Goal: Task Accomplishment & Management: Manage account settings

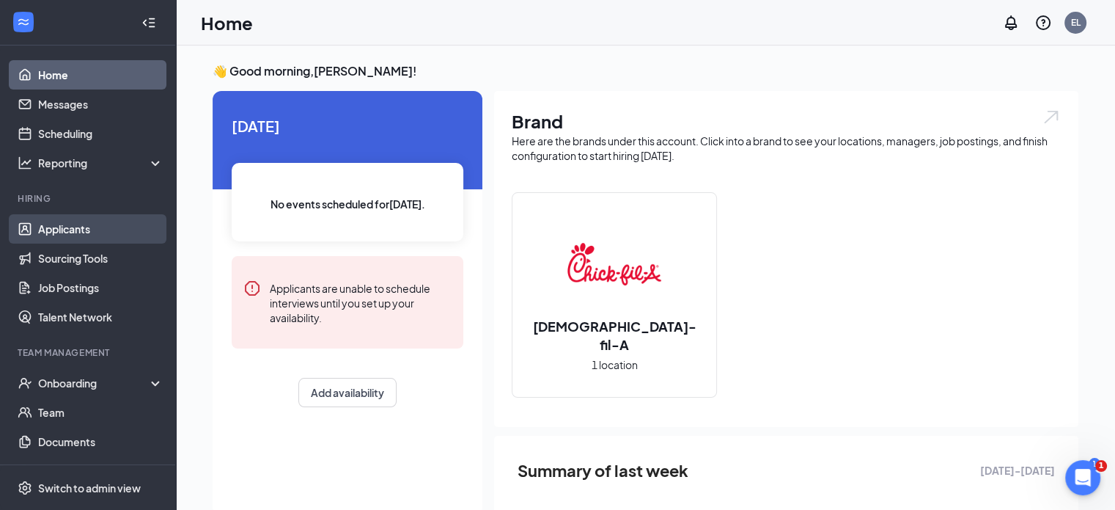
click at [85, 231] on link "Applicants" at bounding box center [100, 228] width 125 height 29
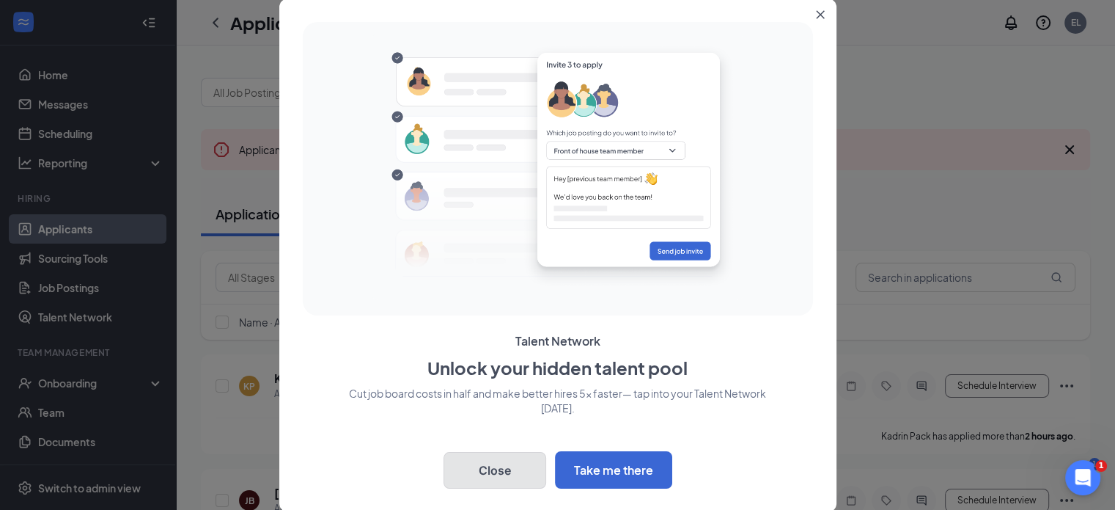
click at [479, 482] on button "Close" at bounding box center [495, 470] width 103 height 37
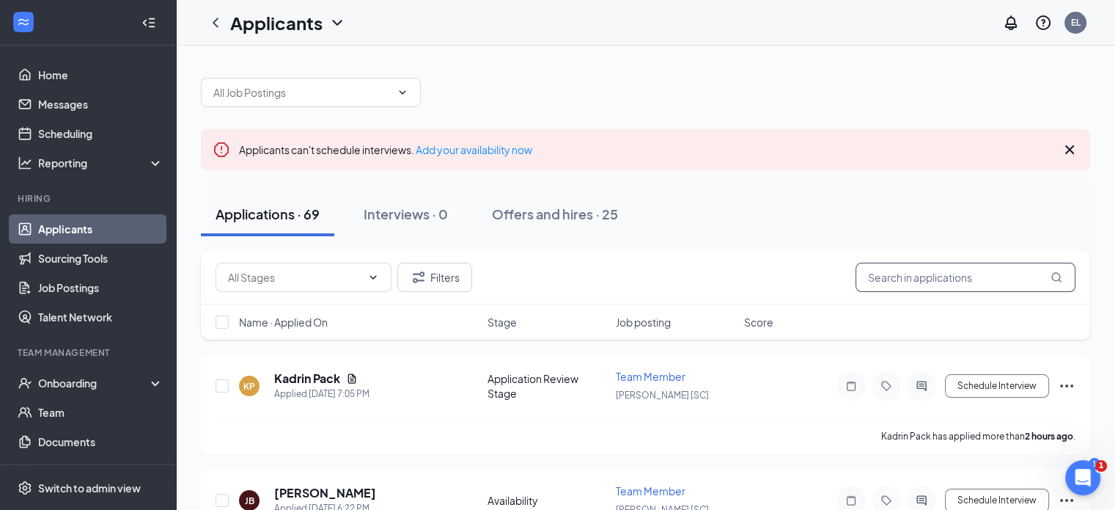
click at [1012, 276] on input "text" at bounding box center [966, 276] width 220 height 29
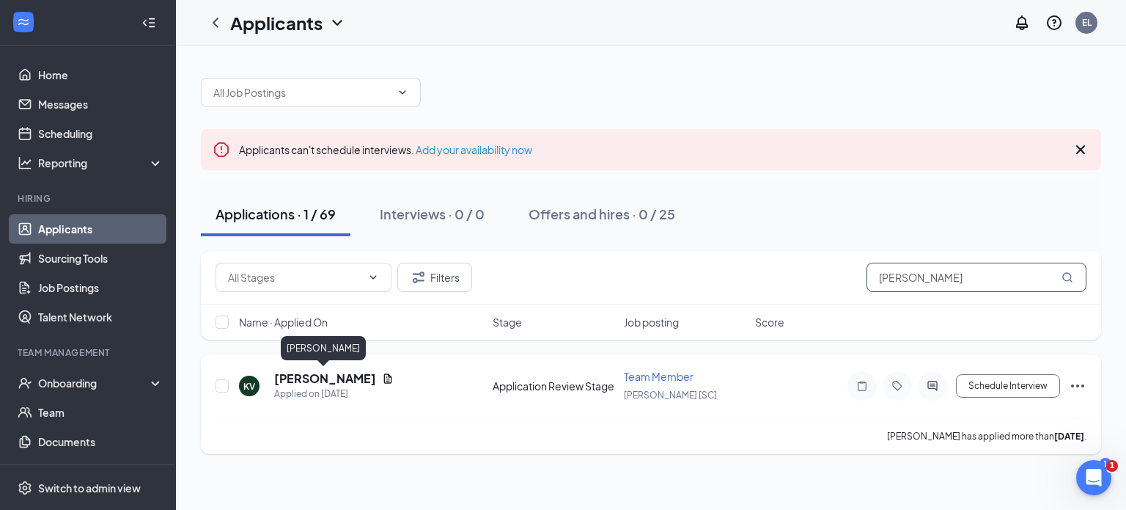
type input "[PERSON_NAME]"
click at [337, 379] on h5 "[PERSON_NAME]" at bounding box center [325, 378] width 102 height 16
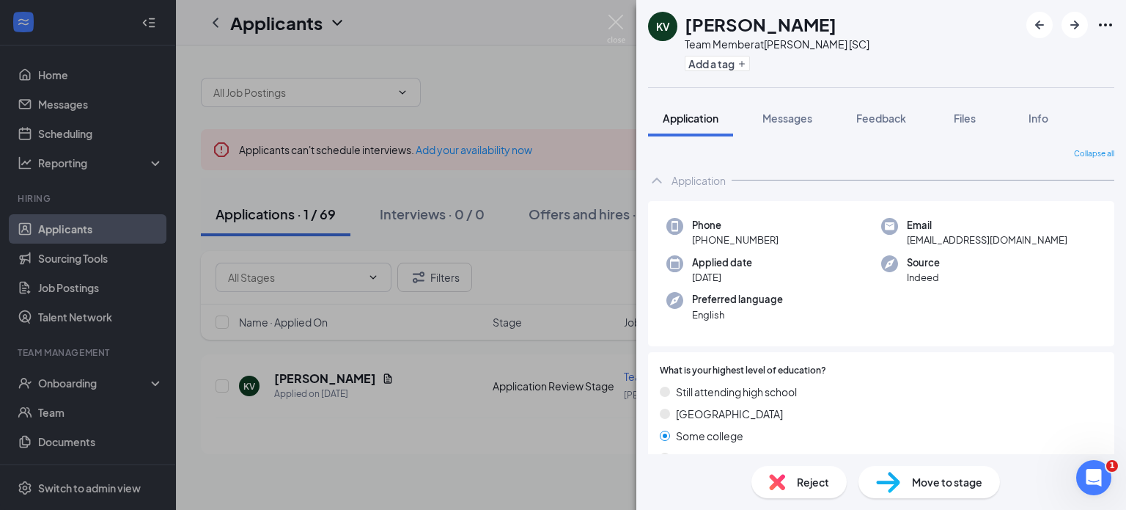
click at [924, 479] on span "Move to stage" at bounding box center [947, 482] width 70 height 16
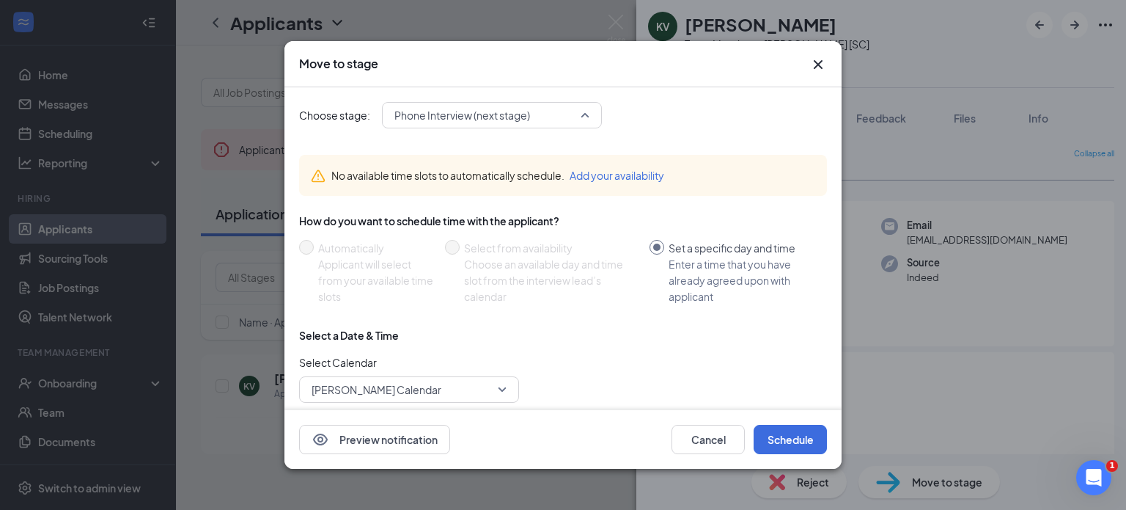
click at [587, 118] on span "Phone Interview (next stage)" at bounding box center [491, 115] width 195 height 22
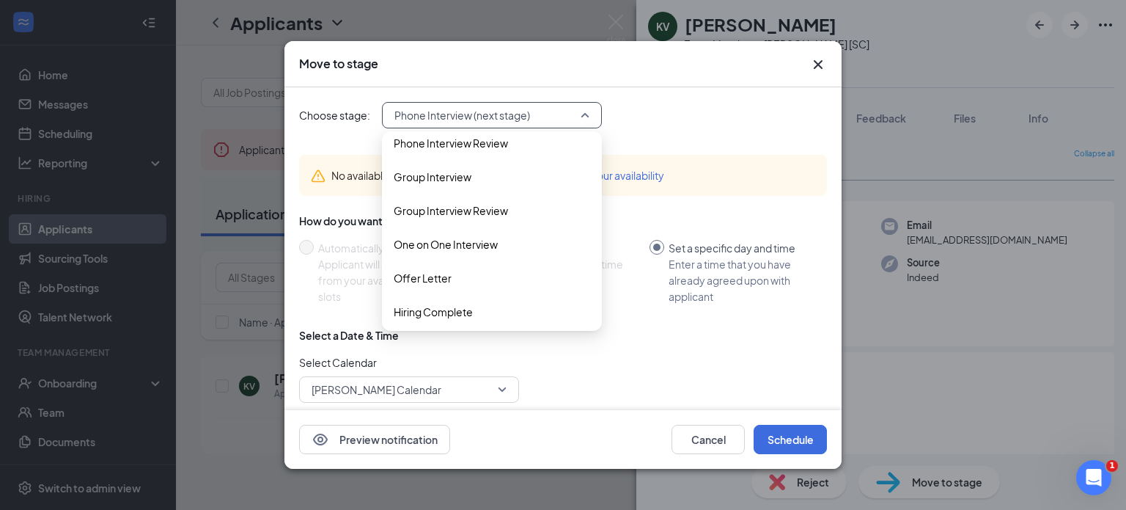
scroll to position [151, 0]
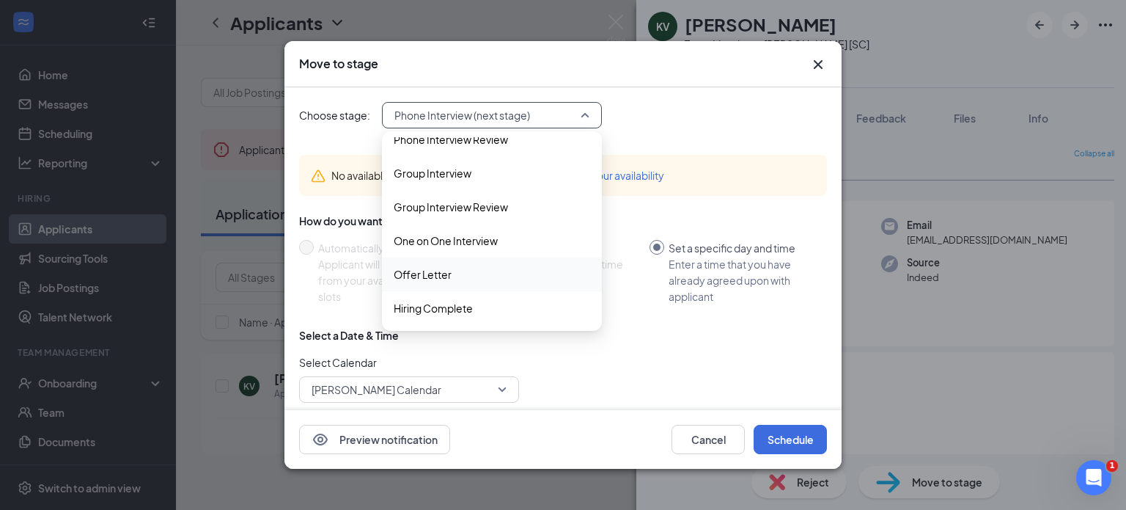
click at [438, 275] on span "Offer Letter" at bounding box center [423, 274] width 58 height 16
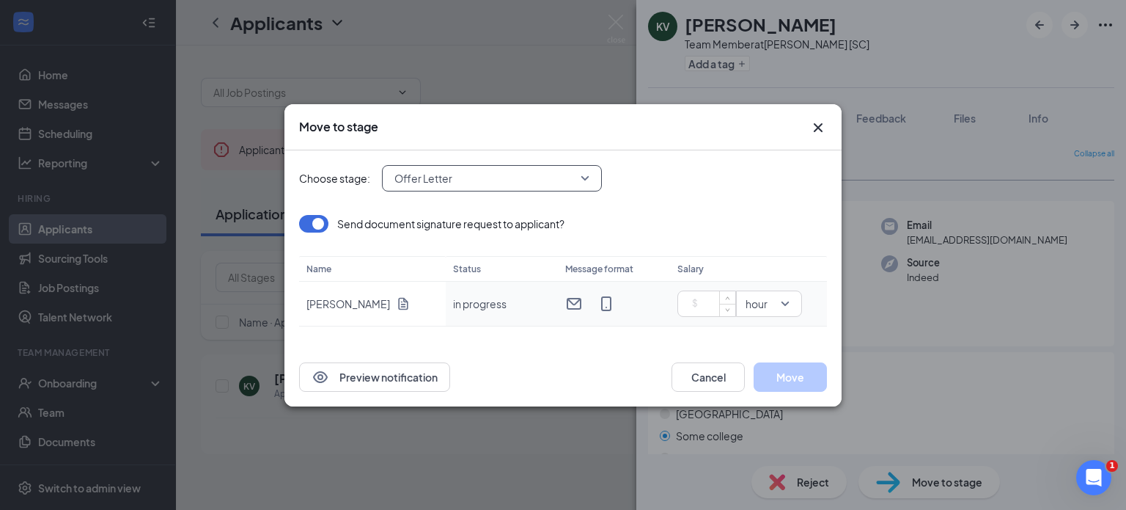
click at [705, 308] on input at bounding box center [709, 304] width 51 height 22
type input "11"
click at [788, 380] on button "Move" at bounding box center [790, 376] width 73 height 29
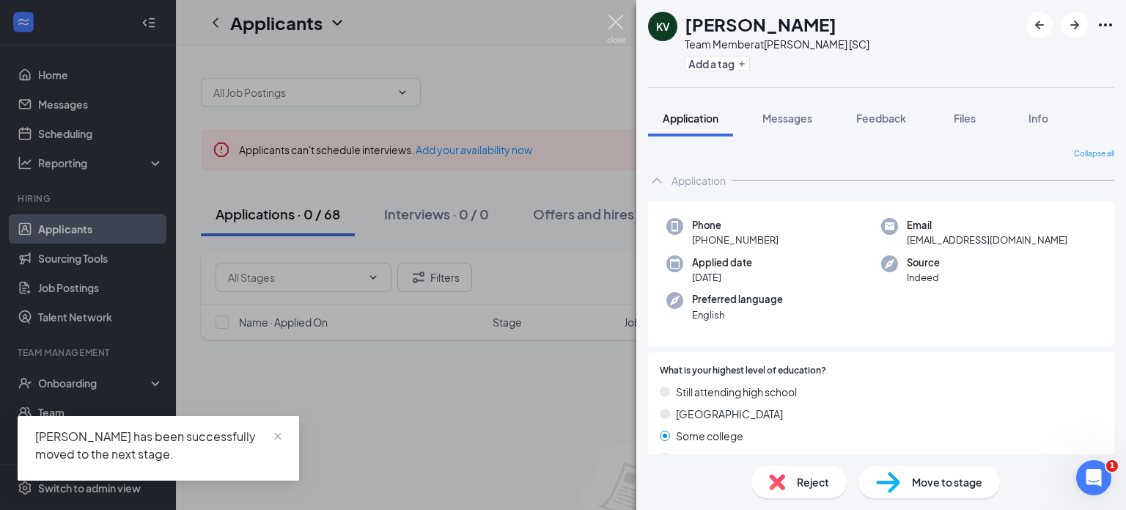
click at [617, 23] on img at bounding box center [616, 29] width 18 height 29
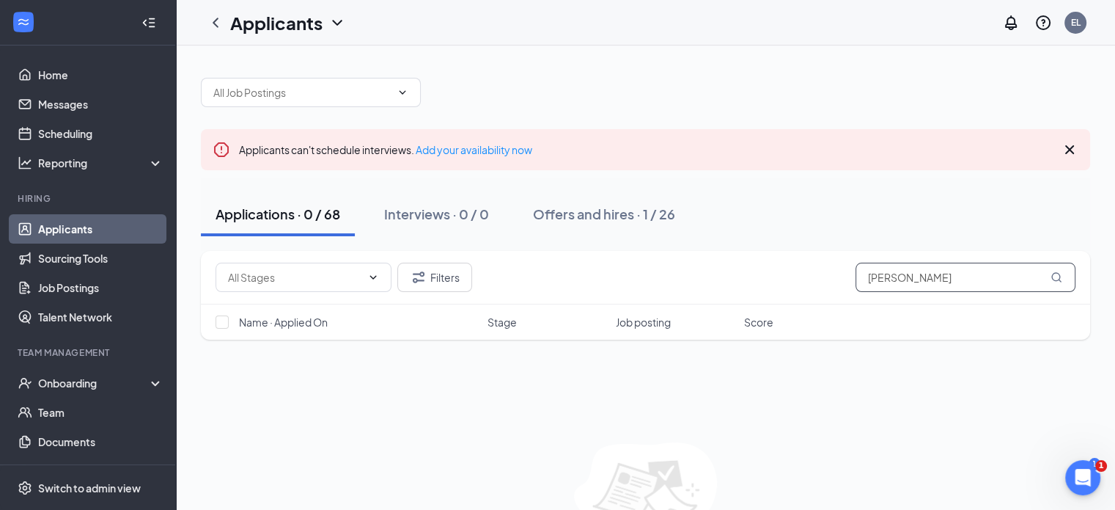
click at [927, 281] on input "[PERSON_NAME]" at bounding box center [966, 276] width 220 height 29
type input "k"
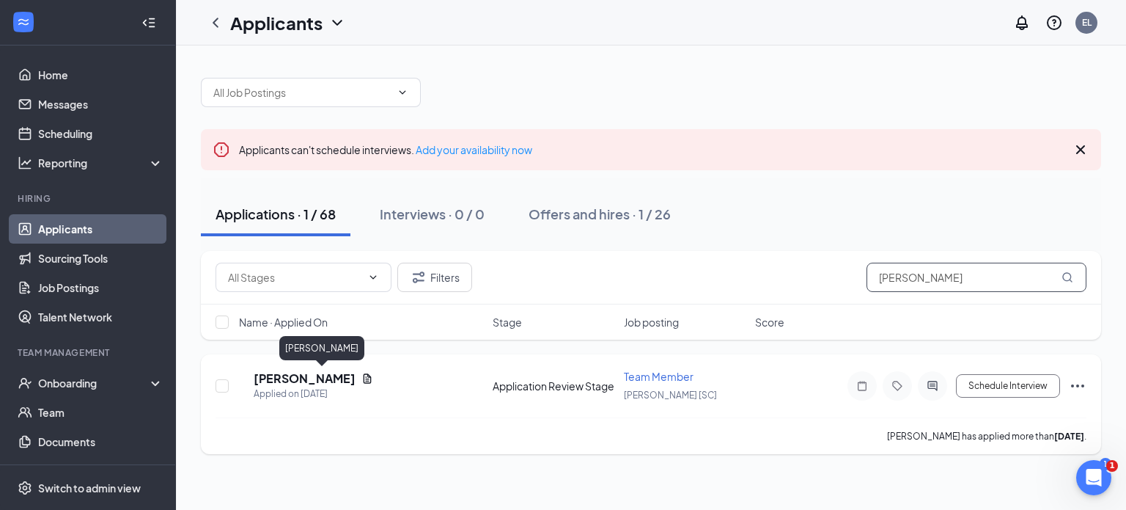
type input "[PERSON_NAME]"
click at [334, 378] on h5 "[PERSON_NAME]" at bounding box center [305, 378] width 102 height 16
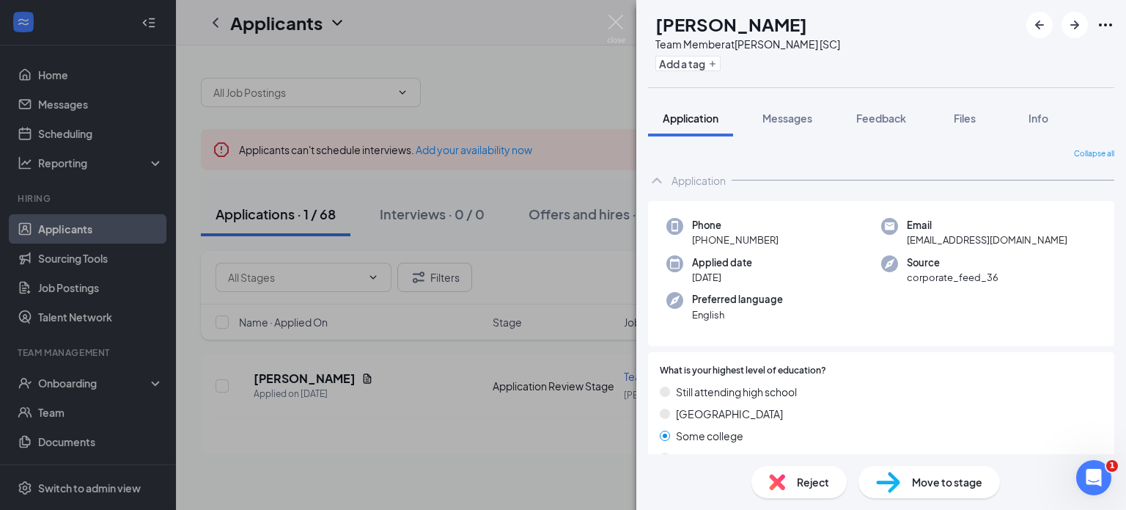
click at [948, 477] on span "Move to stage" at bounding box center [947, 482] width 70 height 16
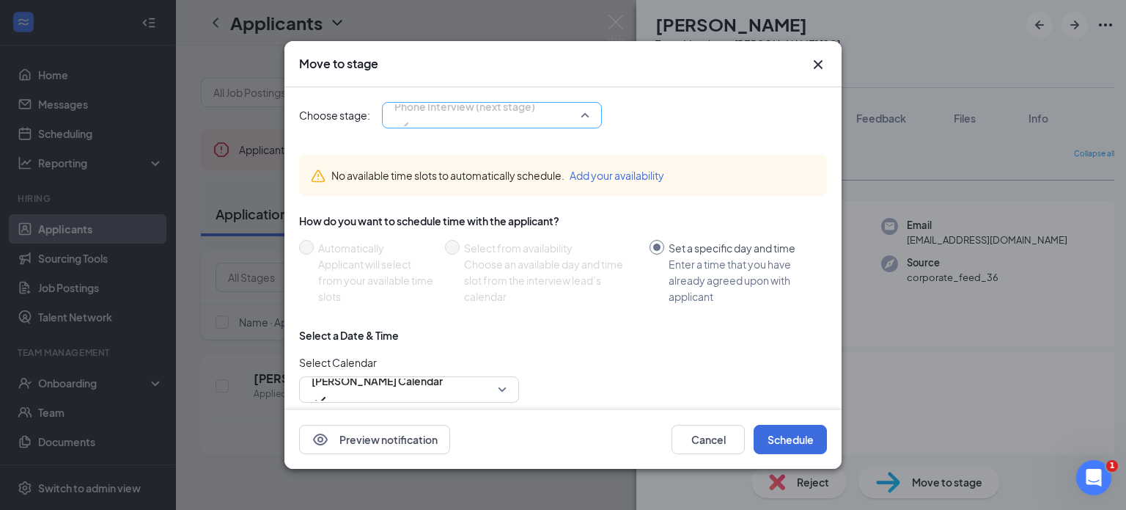
click at [585, 110] on span "Phone Interview (next stage)" at bounding box center [491, 115] width 195 height 22
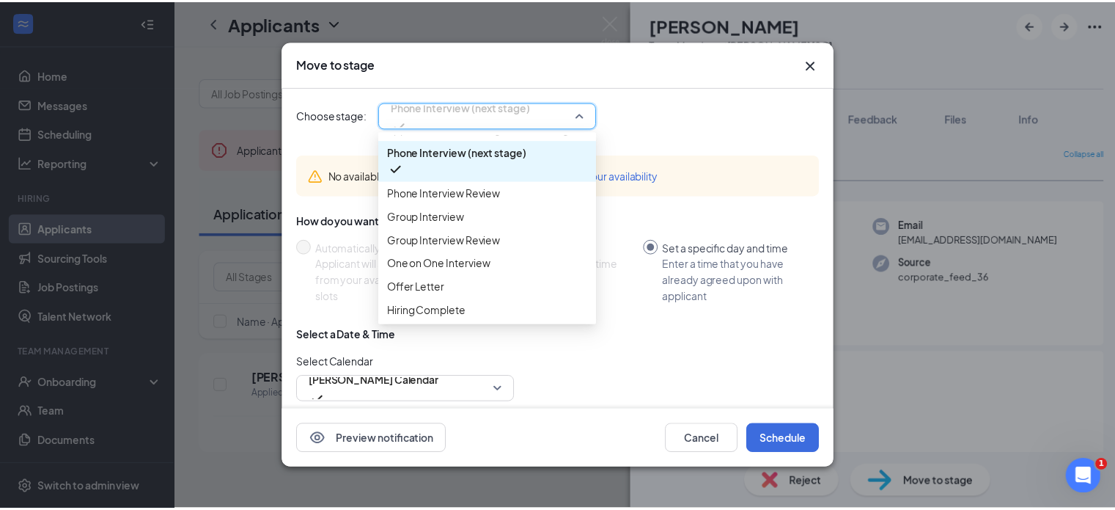
scroll to position [151, 0]
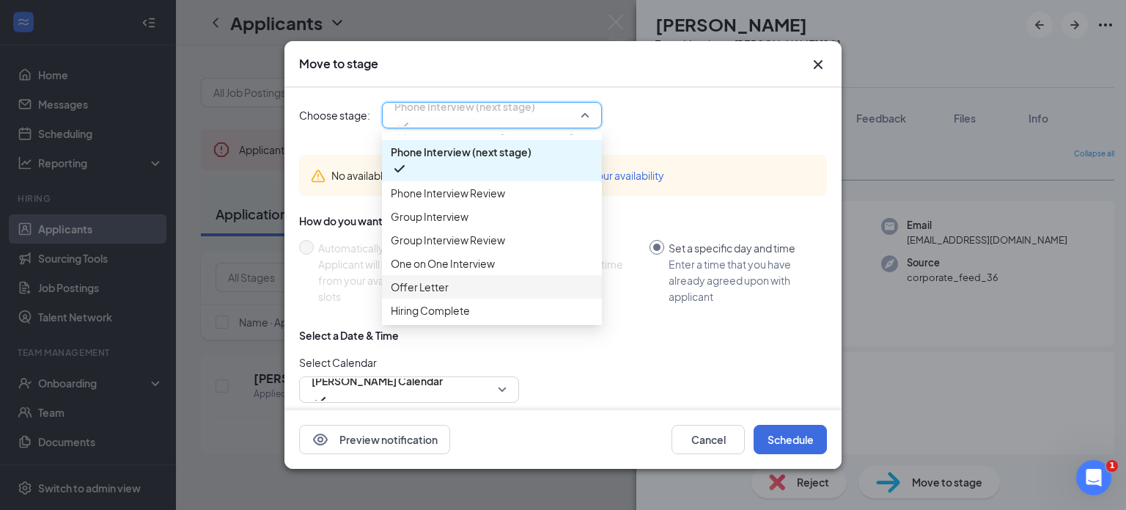
click at [428, 279] on span "Offer Letter" at bounding box center [420, 287] width 58 height 16
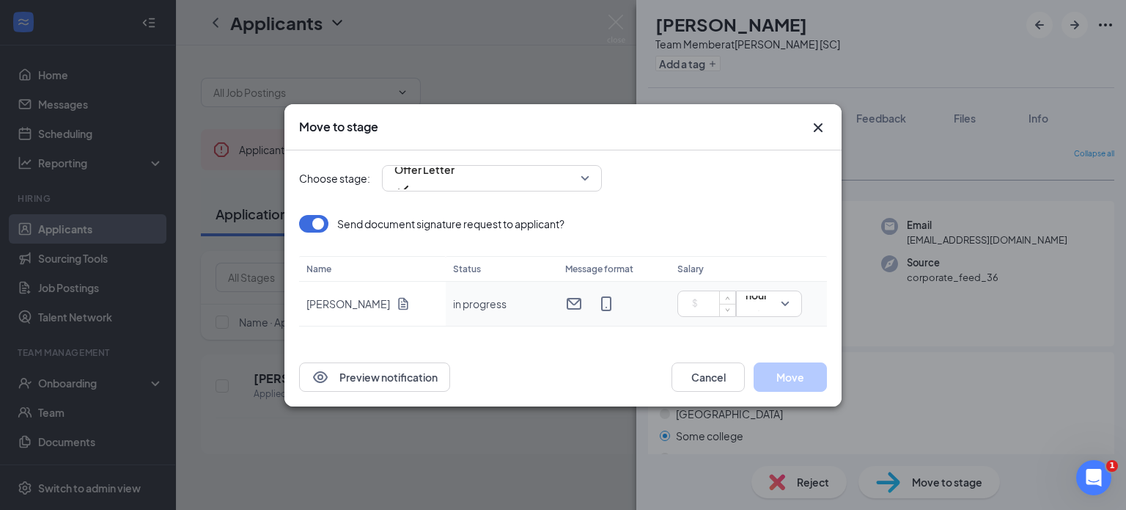
click at [704, 300] on input at bounding box center [709, 304] width 51 height 22
type input "11.5"
click at [804, 373] on button "Move" at bounding box center [790, 376] width 73 height 29
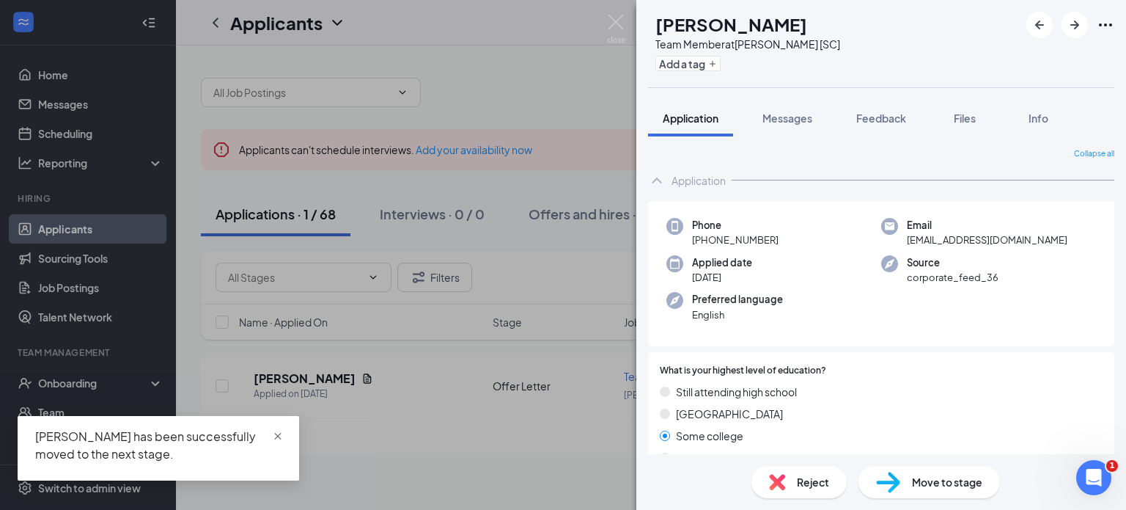
click at [279, 433] on span "close" at bounding box center [278, 436] width 10 height 10
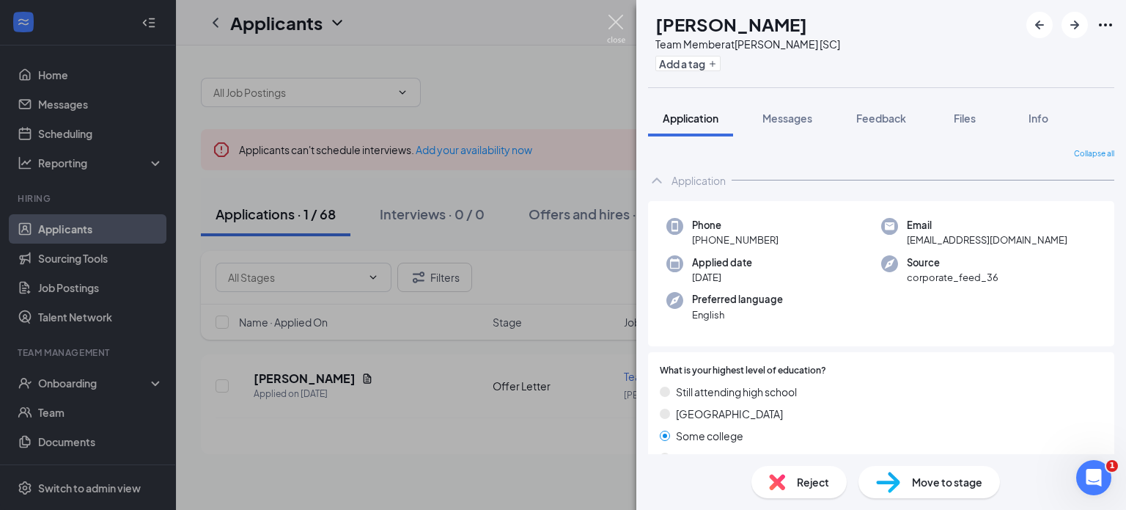
click at [619, 20] on img at bounding box center [616, 29] width 18 height 29
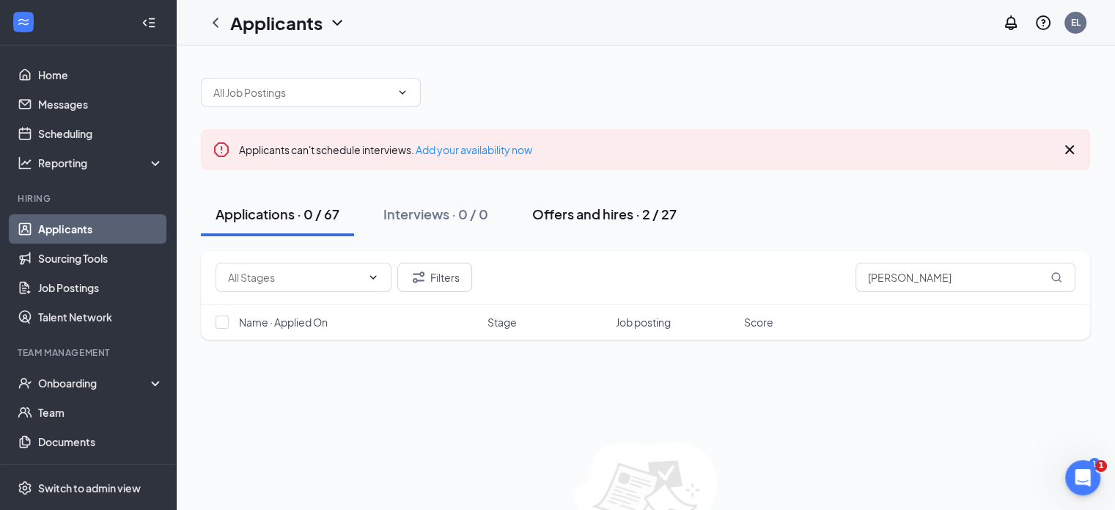
click at [607, 221] on div "Offers and hires · 2 / 27" at bounding box center [604, 214] width 144 height 18
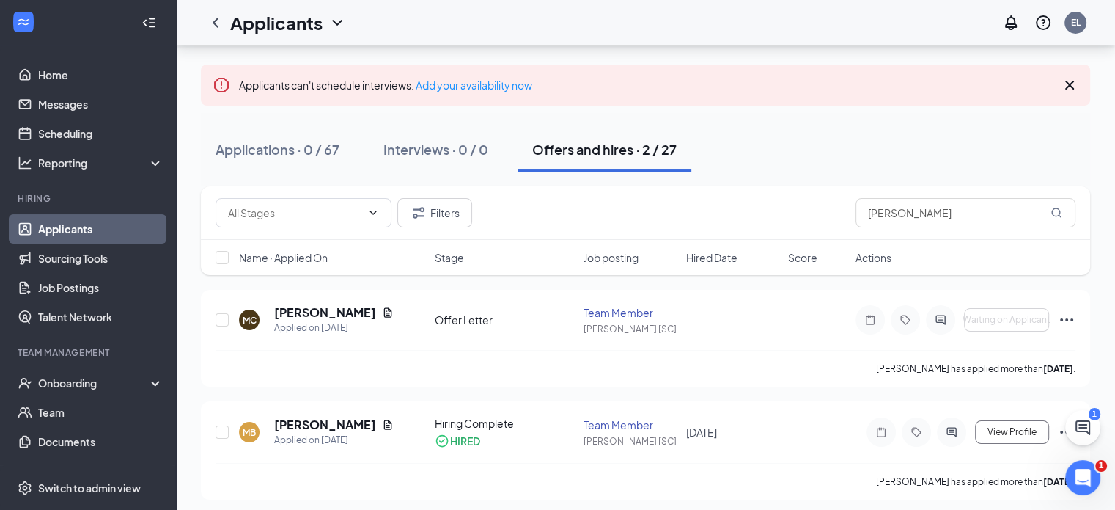
scroll to position [70, 0]
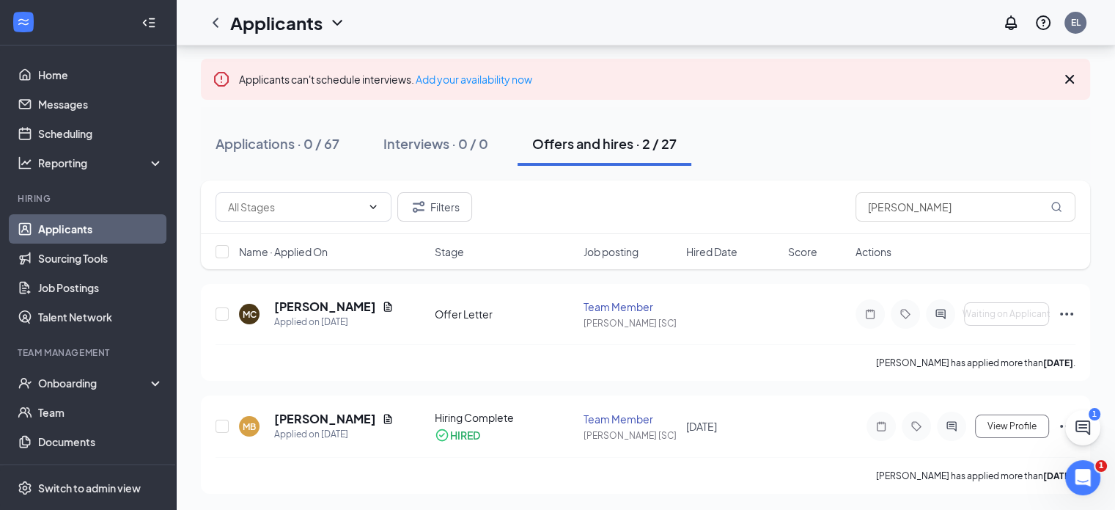
click at [1073, 76] on icon "Cross" at bounding box center [1070, 79] width 18 height 18
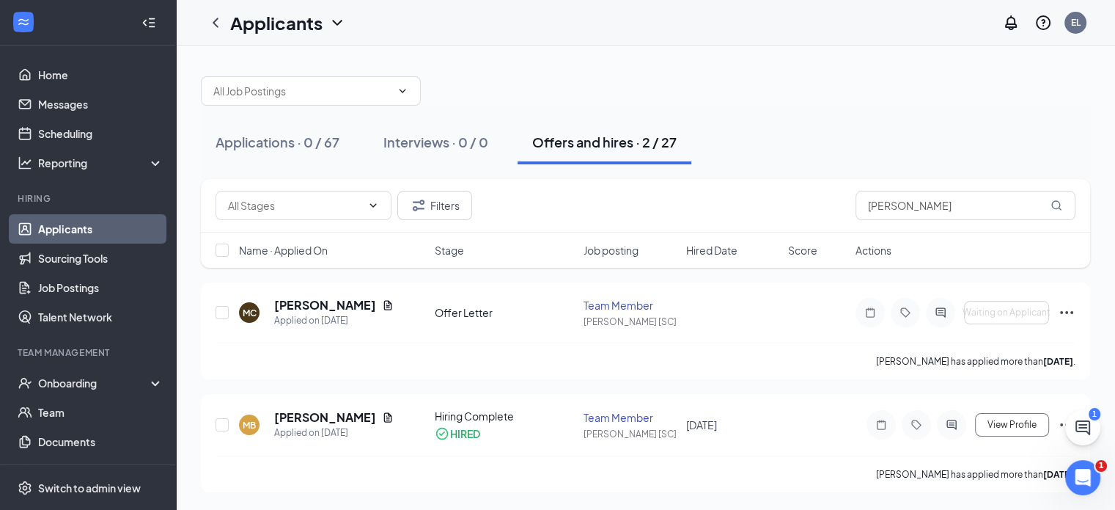
scroll to position [0, 0]
click at [87, 232] on link "Applicants" at bounding box center [100, 228] width 125 height 29
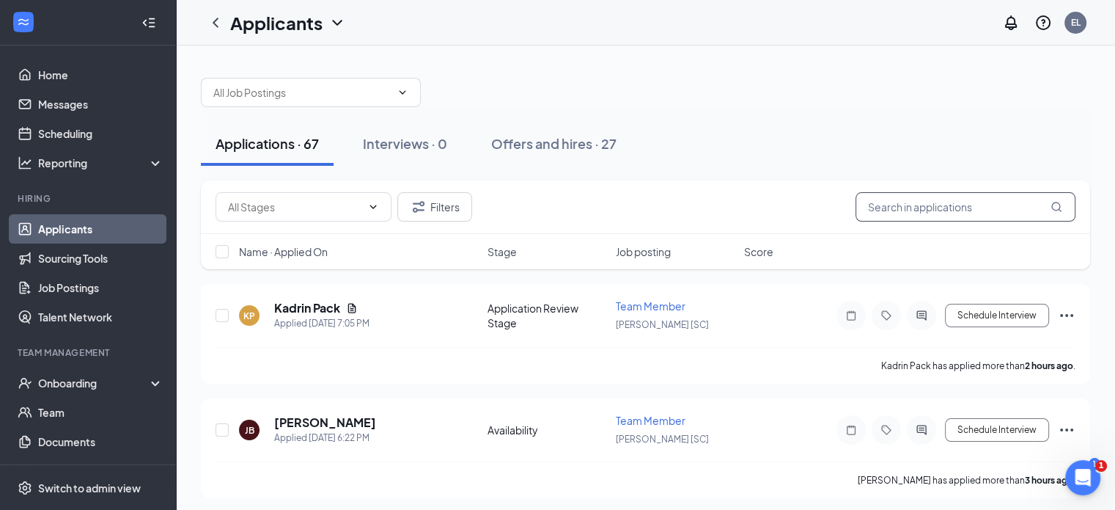
click at [888, 207] on input "text" at bounding box center [966, 206] width 220 height 29
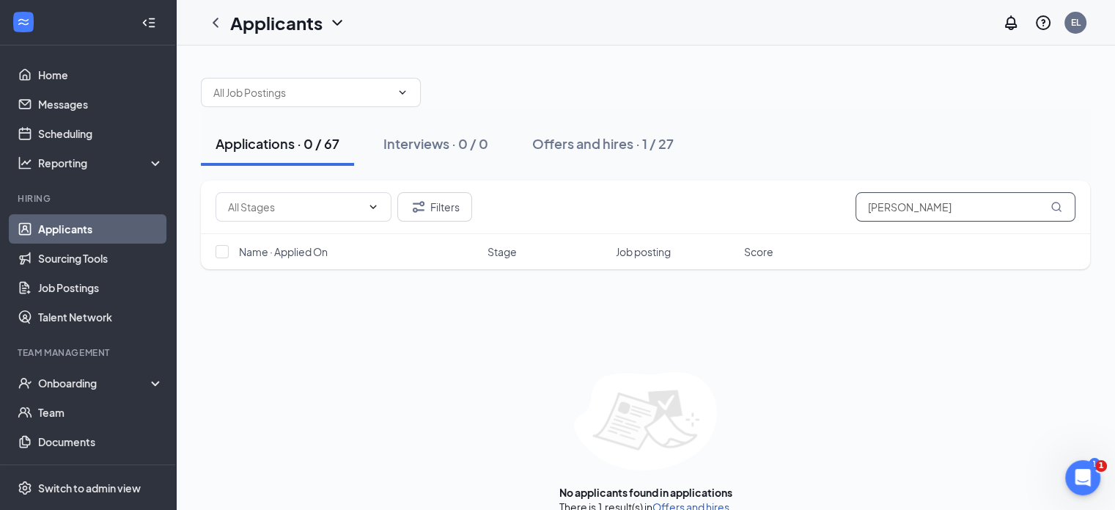
type input "[PERSON_NAME]"
click at [696, 504] on link "Offers and hires" at bounding box center [690, 506] width 77 height 13
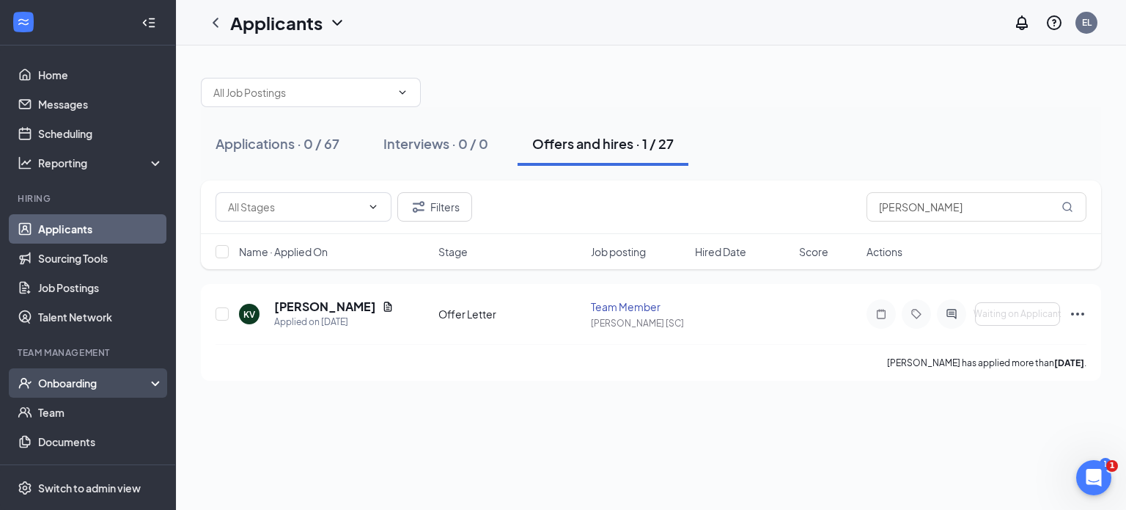
click at [89, 383] on div "Onboarding" at bounding box center [94, 382] width 113 height 15
click at [73, 407] on link "Overview" at bounding box center [100, 411] width 125 height 29
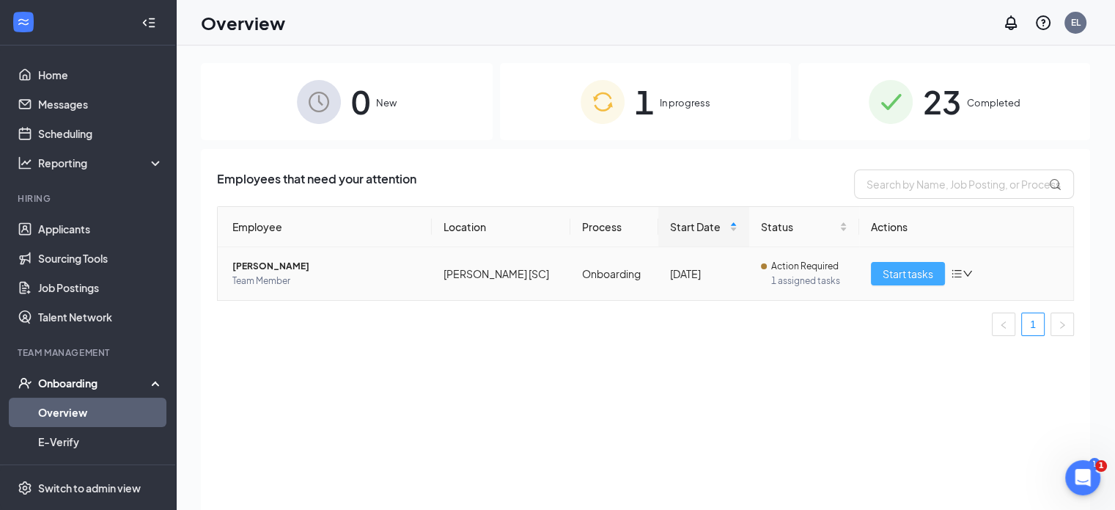
click at [913, 275] on span "Start tasks" at bounding box center [908, 273] width 51 height 16
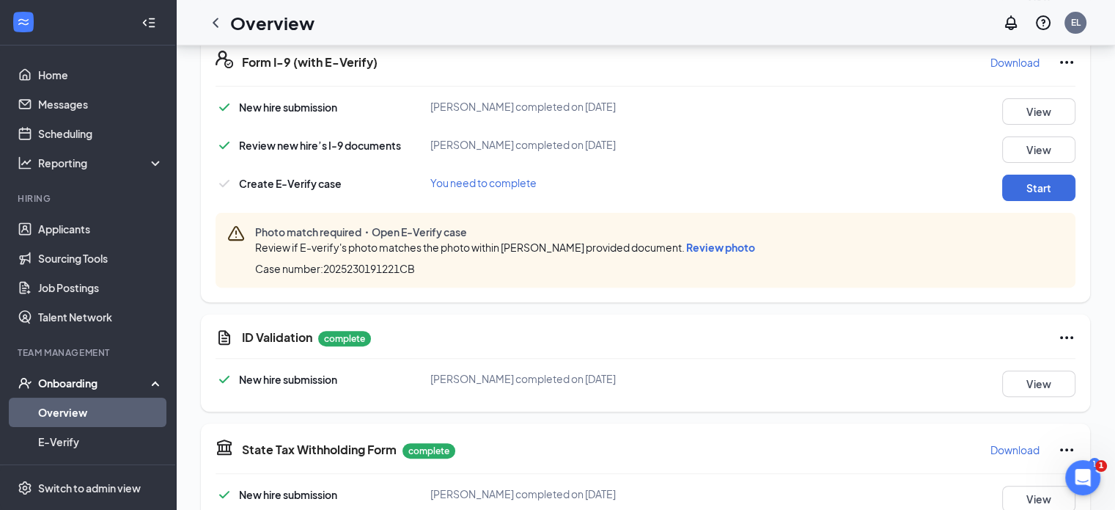
scroll to position [460, 0]
click at [1049, 183] on button "Start" at bounding box center [1038, 189] width 73 height 26
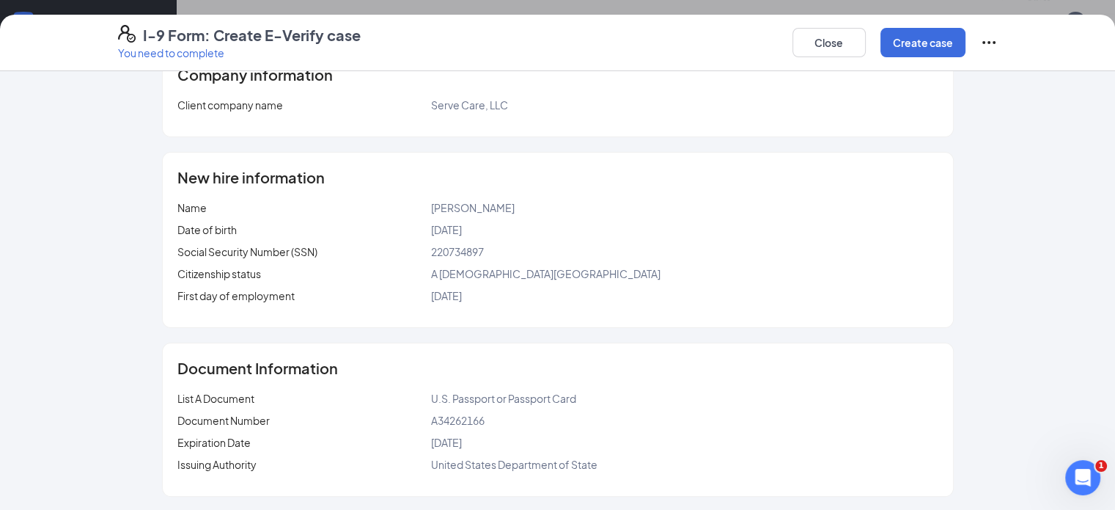
scroll to position [0, 0]
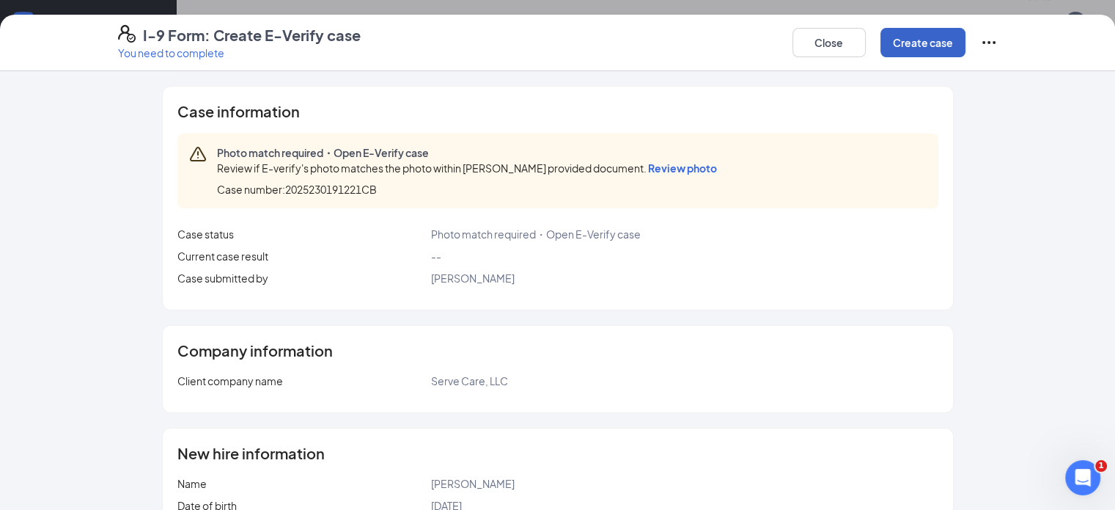
click at [966, 34] on button "Create case" at bounding box center [922, 42] width 85 height 29
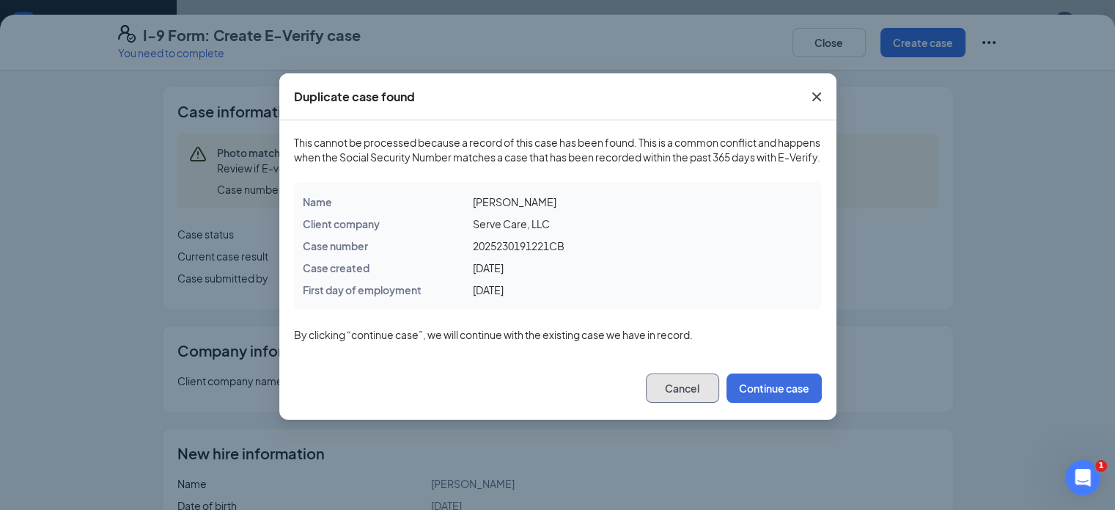
click at [692, 402] on button "Cancel" at bounding box center [682, 387] width 73 height 29
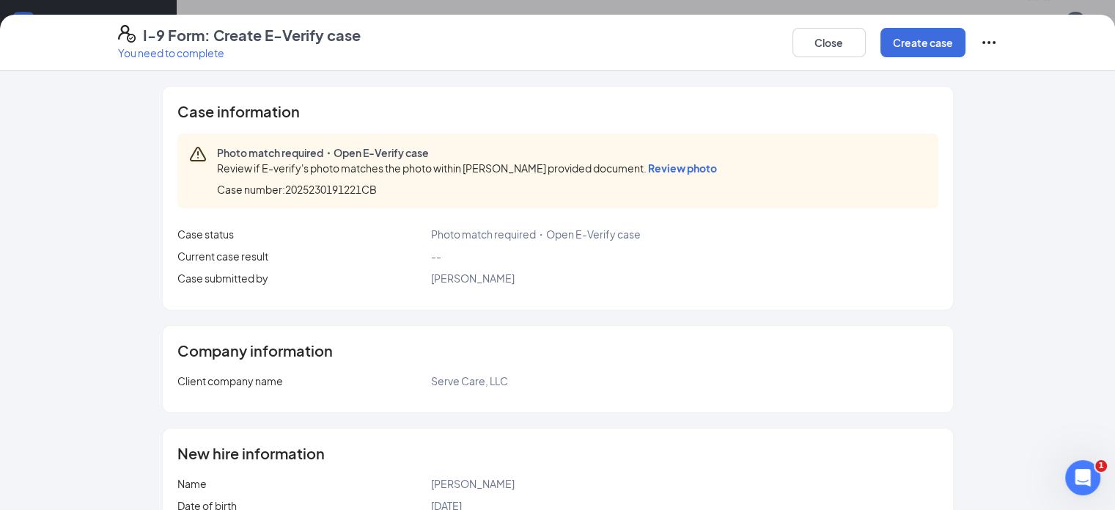
click at [648, 168] on span "Review photo" at bounding box center [682, 167] width 69 height 13
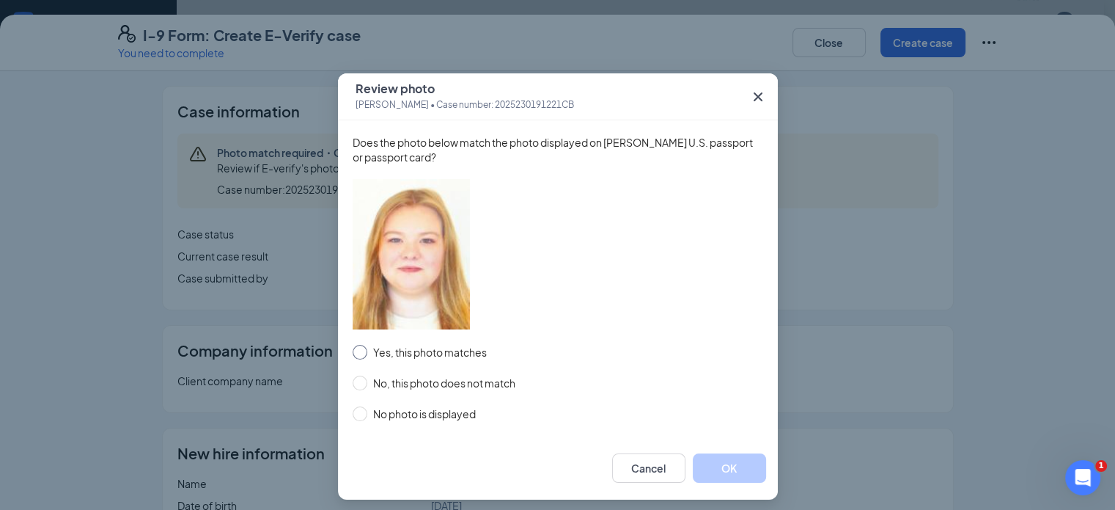
click at [359, 354] on input "Yes, this photo matches" at bounding box center [360, 352] width 15 height 15
radio input "true"
click at [729, 468] on button "OK" at bounding box center [729, 467] width 73 height 29
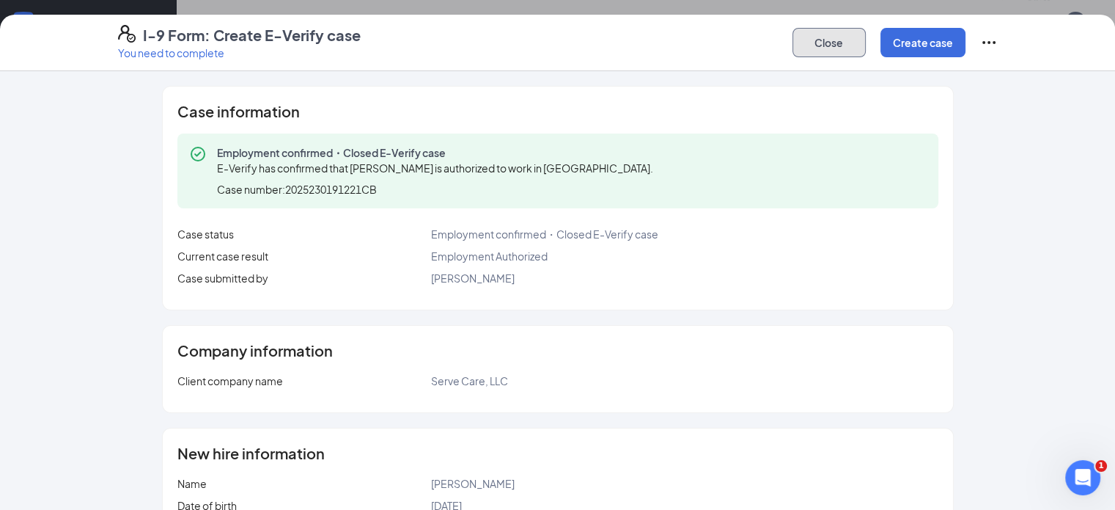
click at [866, 45] on button "Close" at bounding box center [829, 42] width 73 height 29
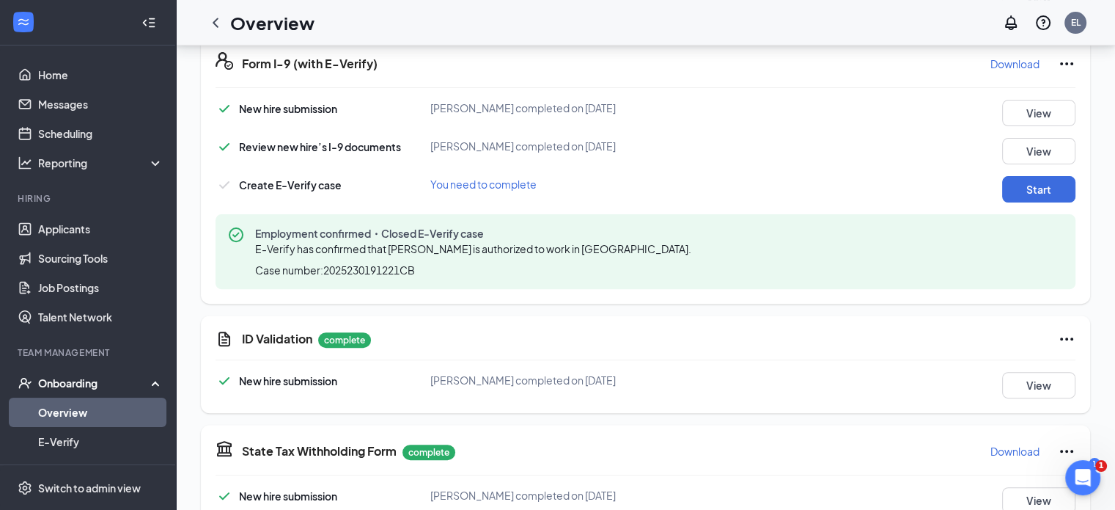
click at [86, 388] on div "Onboarding" at bounding box center [94, 382] width 113 height 15
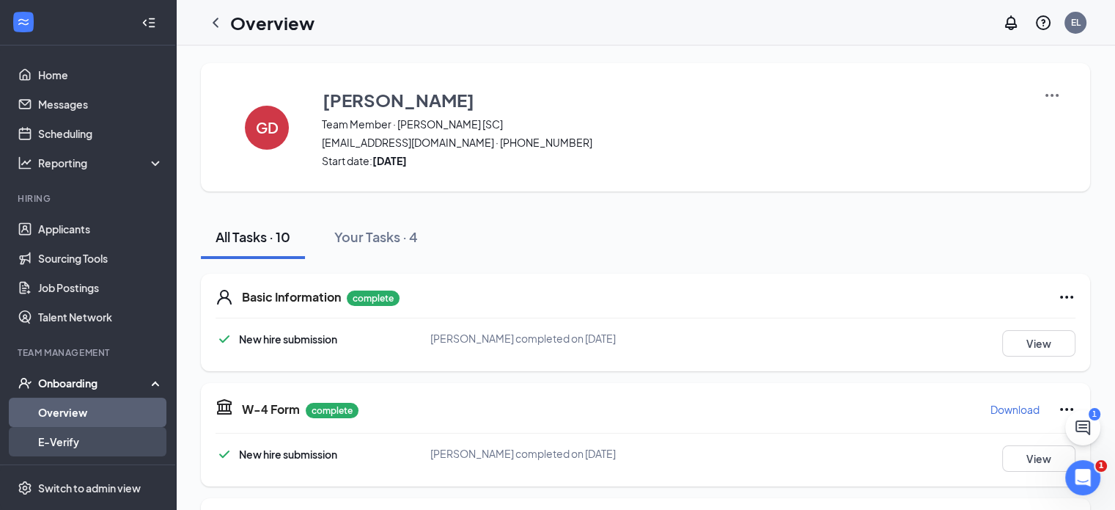
click at [69, 439] on link "E-Verify" at bounding box center [100, 441] width 125 height 29
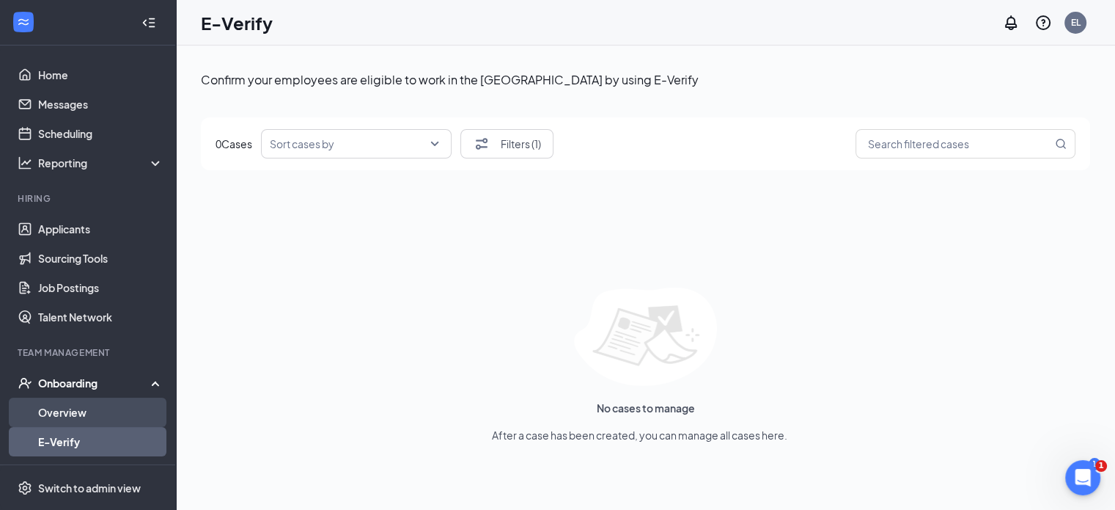
click at [70, 412] on link "Overview" at bounding box center [100, 411] width 125 height 29
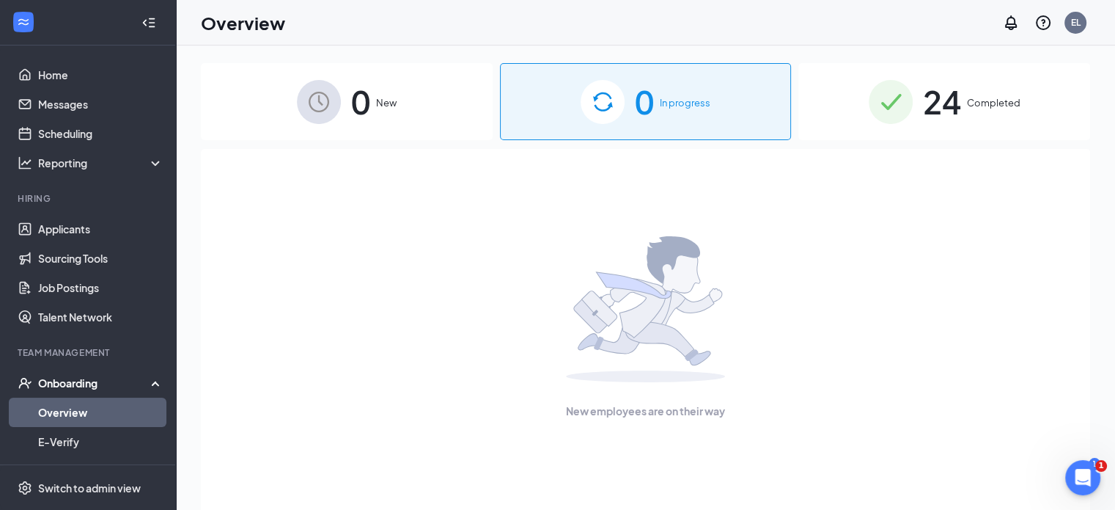
click at [70, 380] on div "Onboarding" at bounding box center [94, 382] width 113 height 15
click at [78, 375] on div "Onboarding" at bounding box center [88, 382] width 176 height 29
click at [70, 407] on link "Overview" at bounding box center [100, 411] width 125 height 29
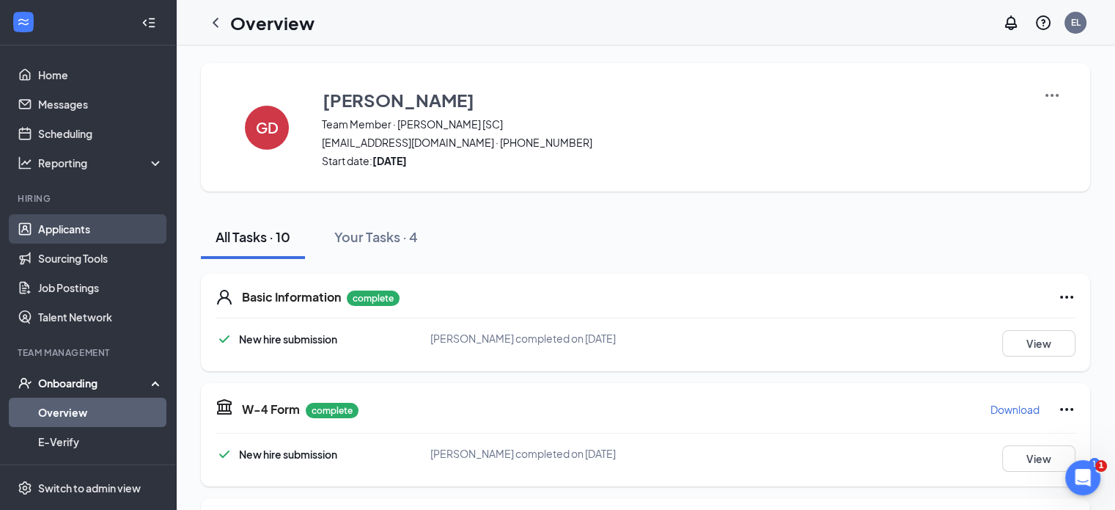
click at [56, 225] on link "Applicants" at bounding box center [100, 228] width 125 height 29
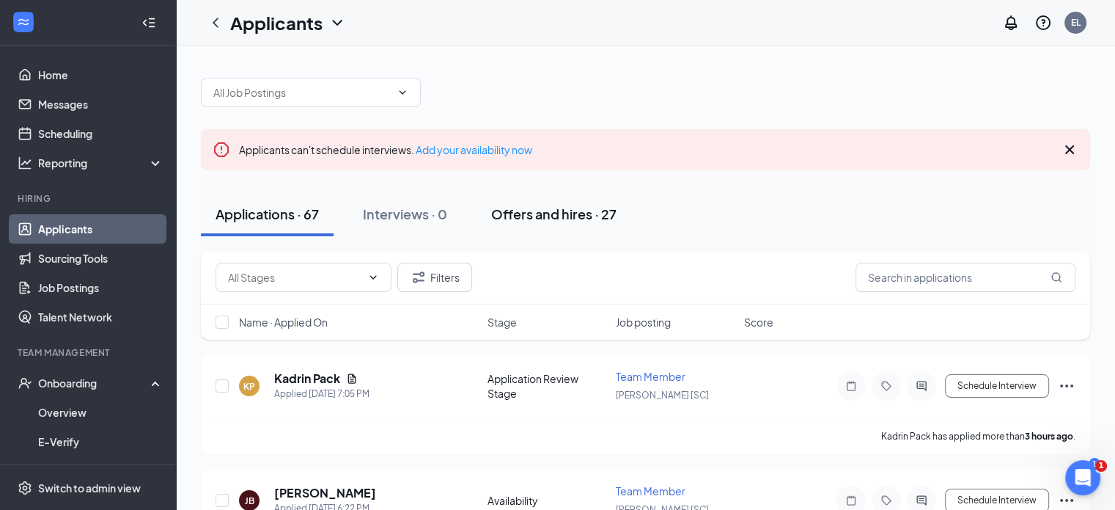
click at [551, 213] on div "Offers and hires · 27" at bounding box center [553, 214] width 125 height 18
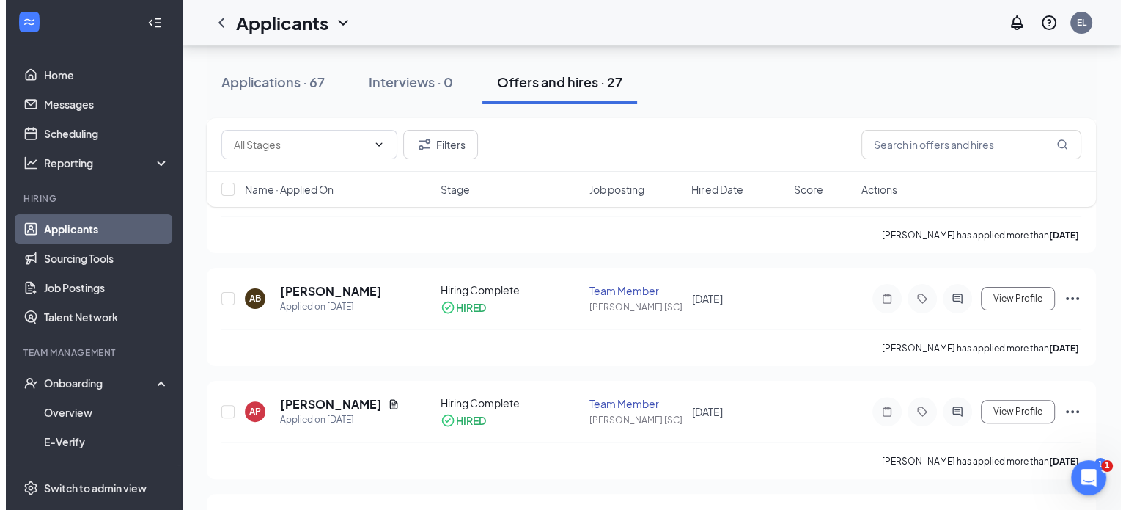
scroll to position [306, 0]
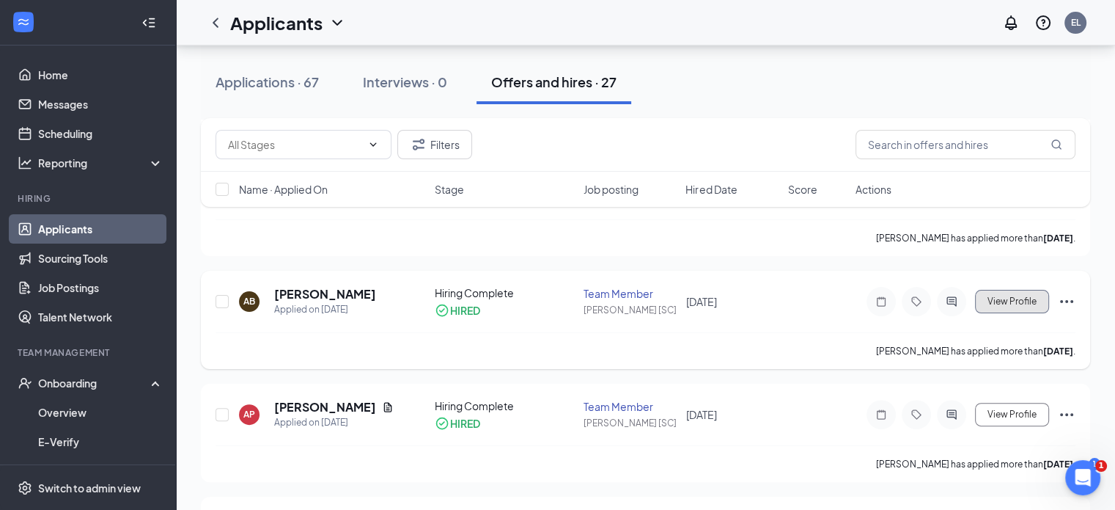
click at [1006, 305] on span "View Profile" at bounding box center [1012, 301] width 49 height 10
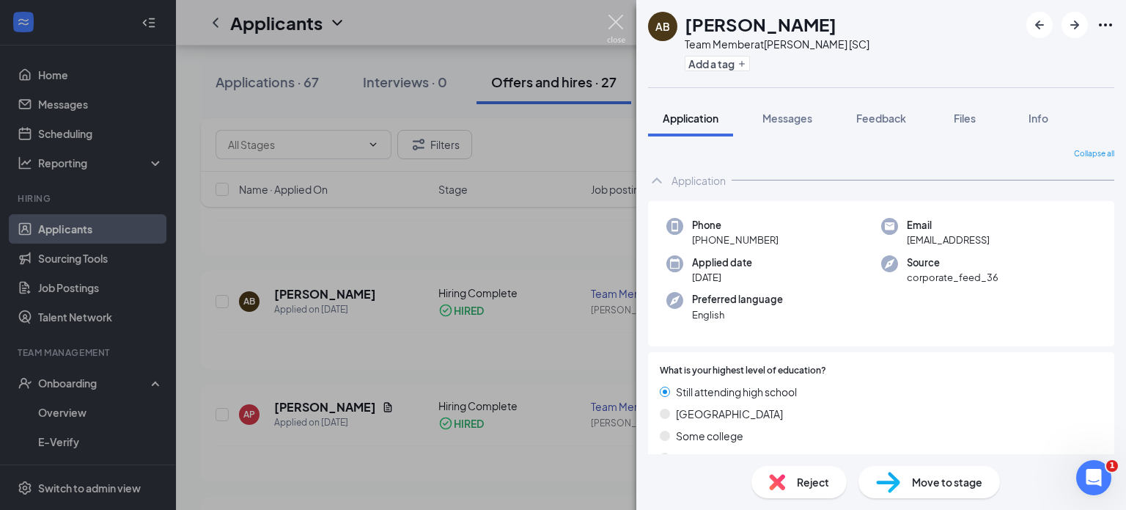
click at [617, 18] on img at bounding box center [616, 29] width 18 height 29
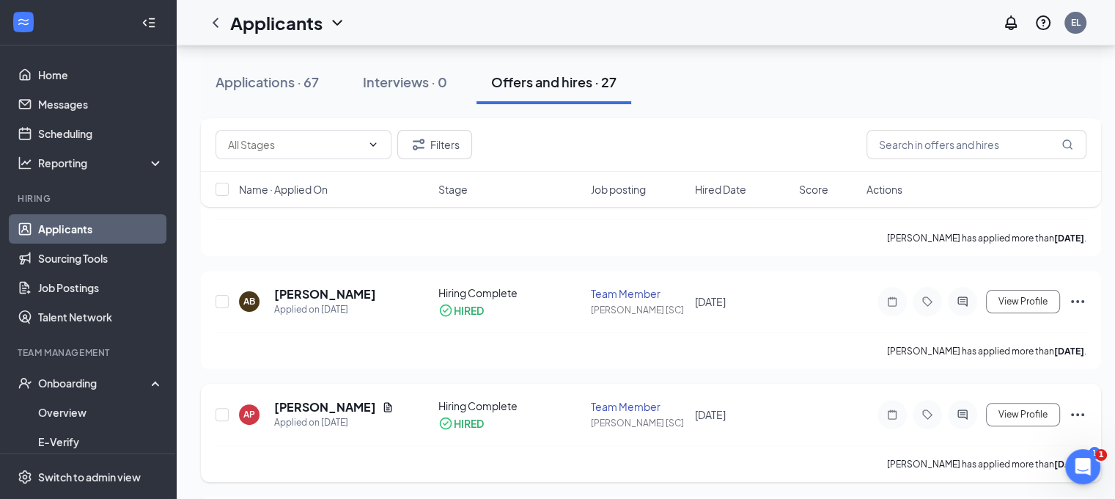
click at [1078, 413] on icon "Ellipses" at bounding box center [1077, 414] width 13 height 3
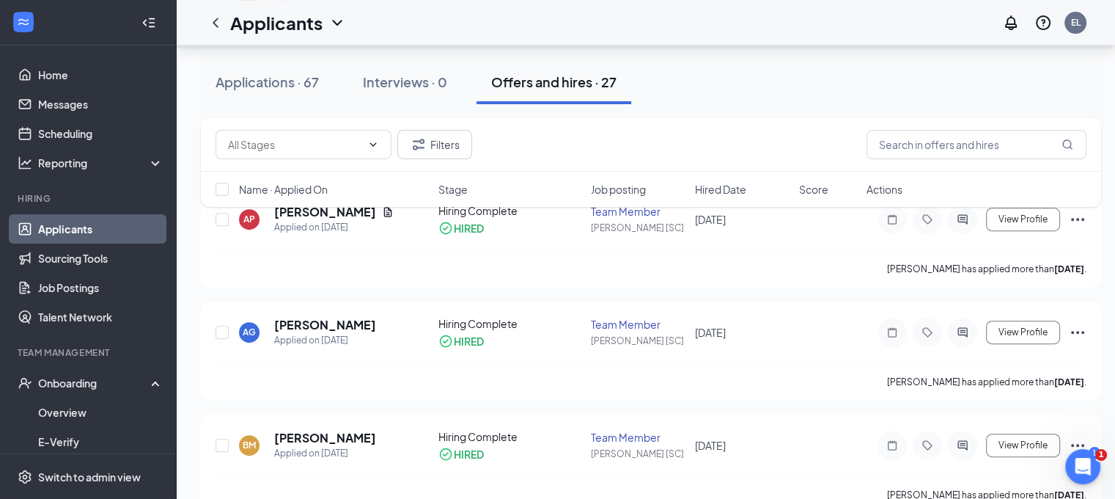
scroll to position [466, 0]
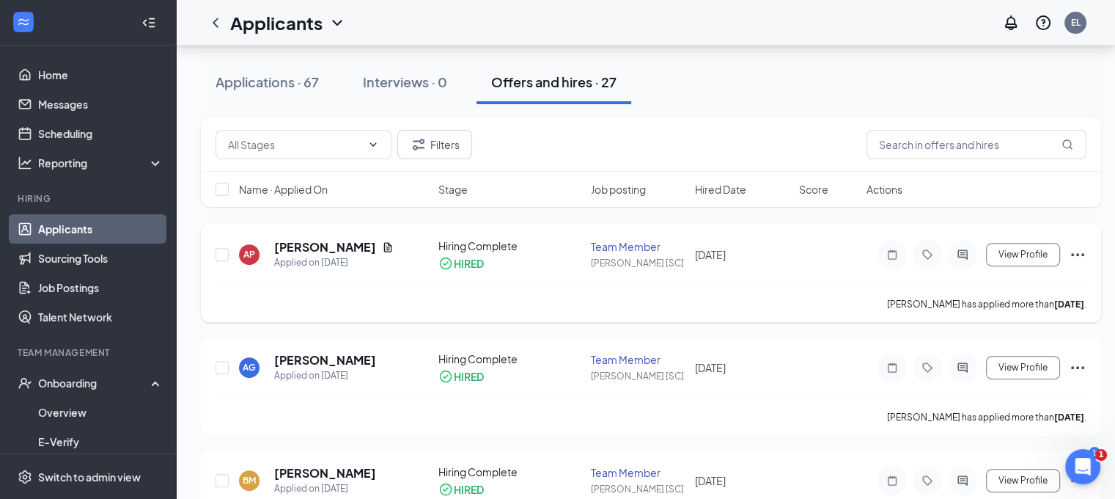
click at [1076, 252] on icon "Ellipses" at bounding box center [1078, 255] width 18 height 18
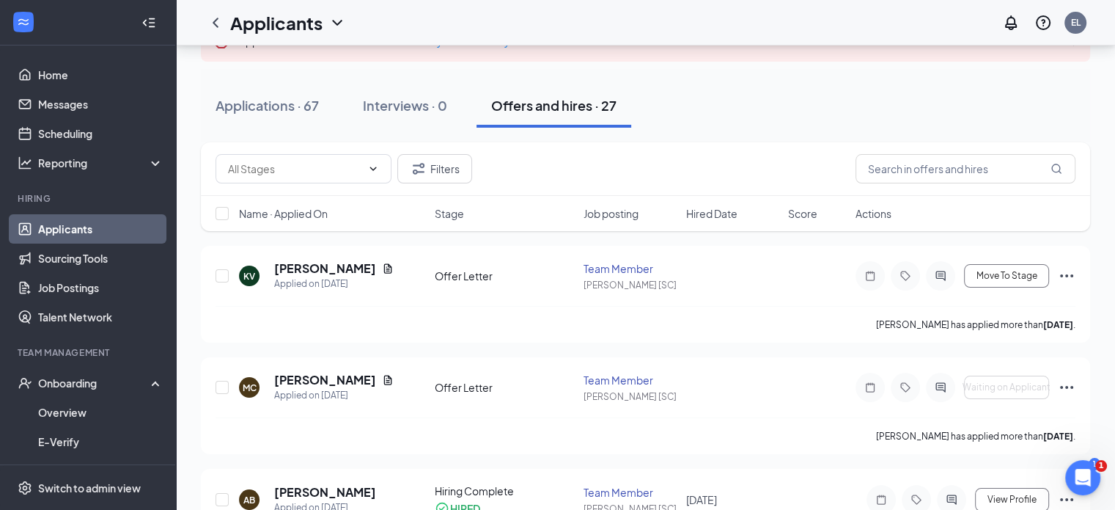
scroll to position [89, 0]
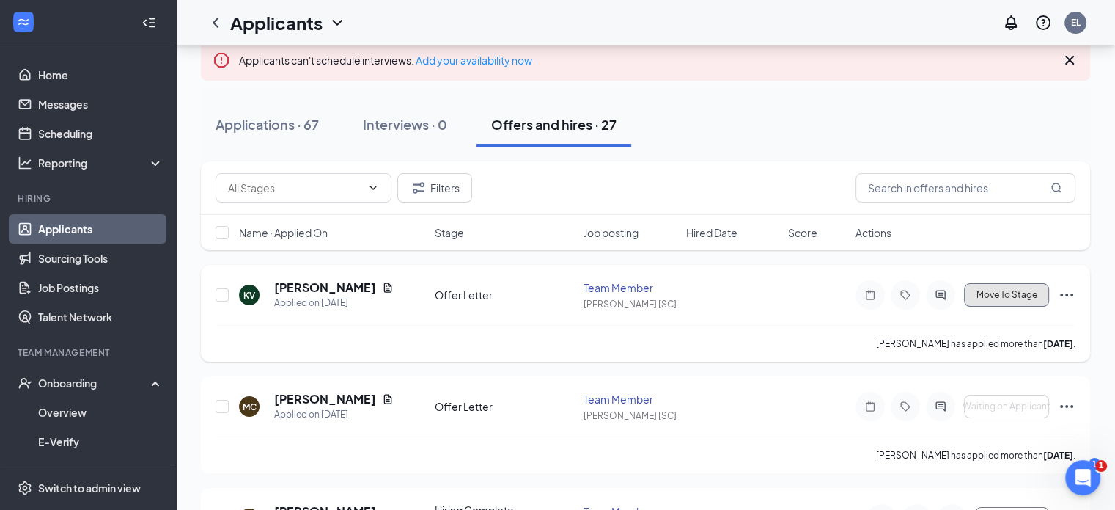
click at [1006, 290] on span "Move To Stage" at bounding box center [1007, 295] width 61 height 10
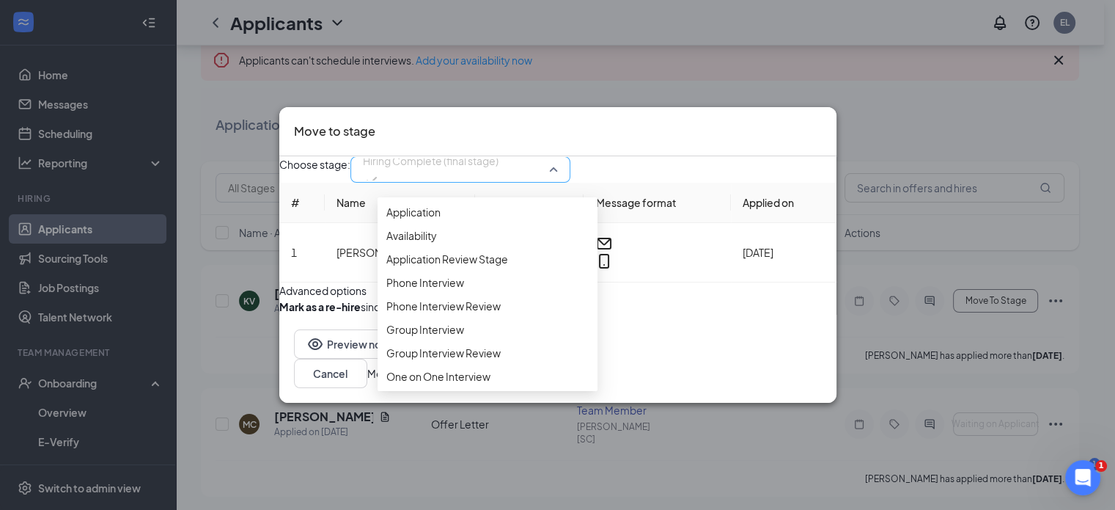
click at [558, 158] on span "Hiring Complete (final stage)" at bounding box center [460, 169] width 195 height 22
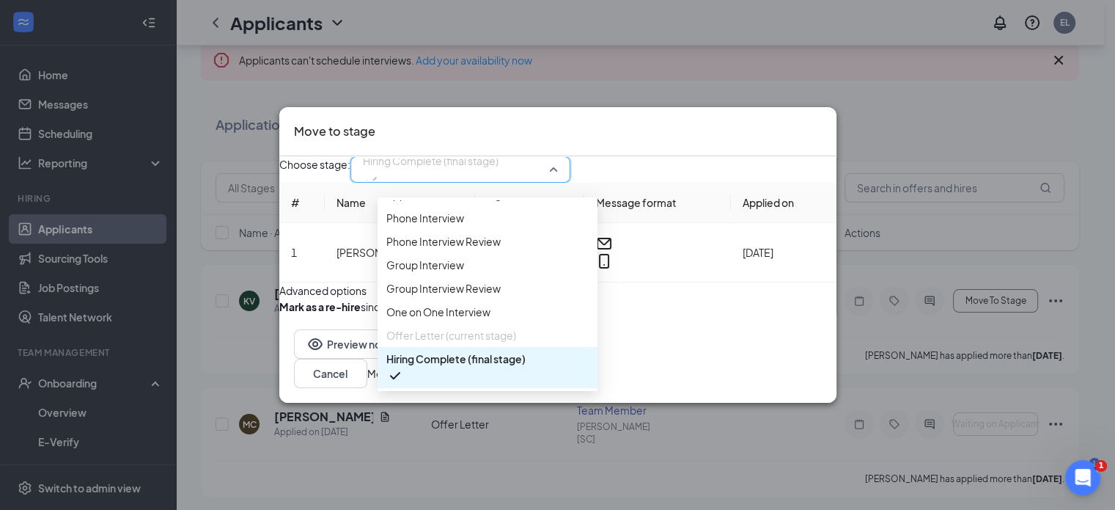
click at [504, 350] on span "Hiring Complete (final stage)" at bounding box center [455, 358] width 139 height 16
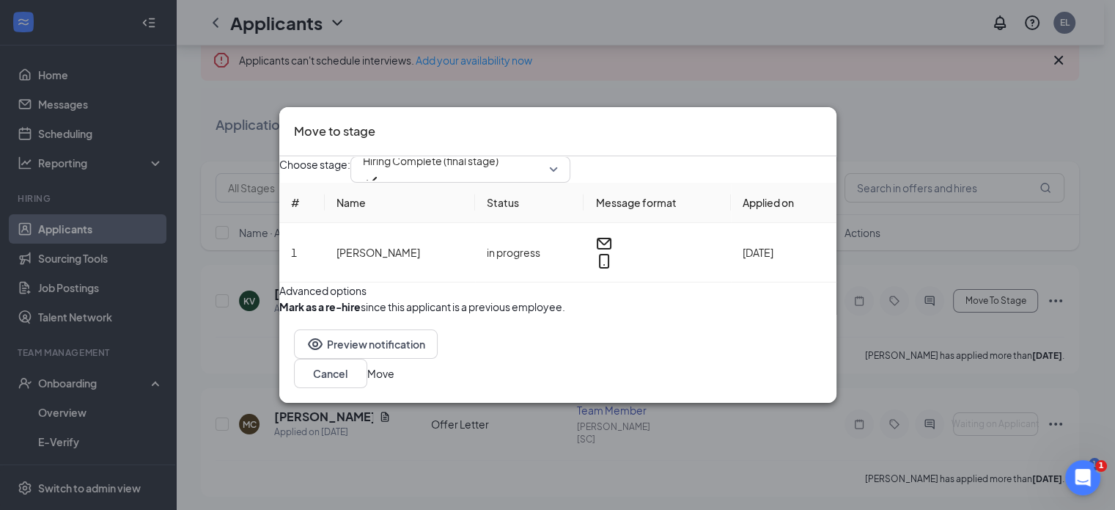
click at [394, 381] on button "Move" at bounding box center [380, 373] width 27 height 16
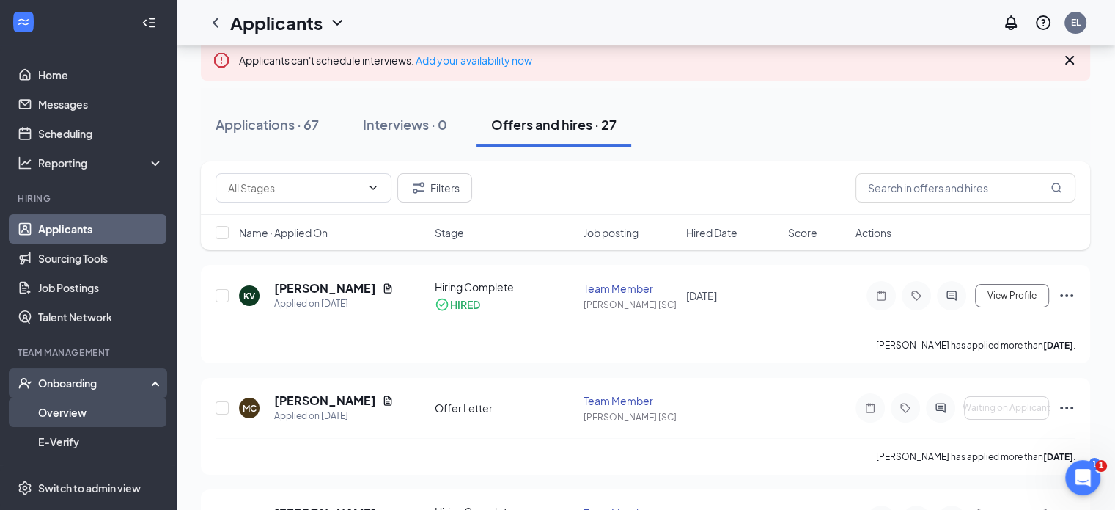
click at [61, 409] on link "Overview" at bounding box center [100, 411] width 125 height 29
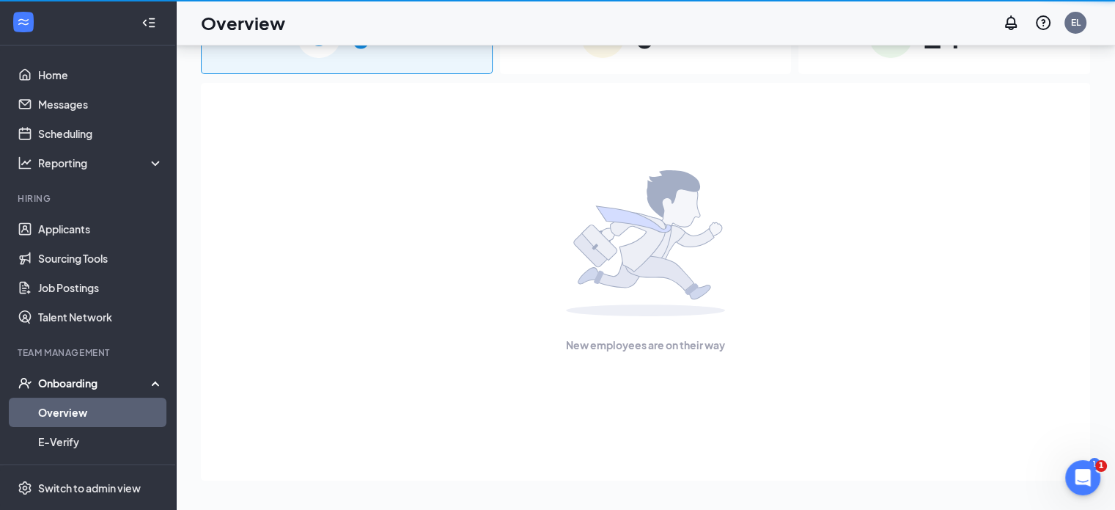
scroll to position [66, 0]
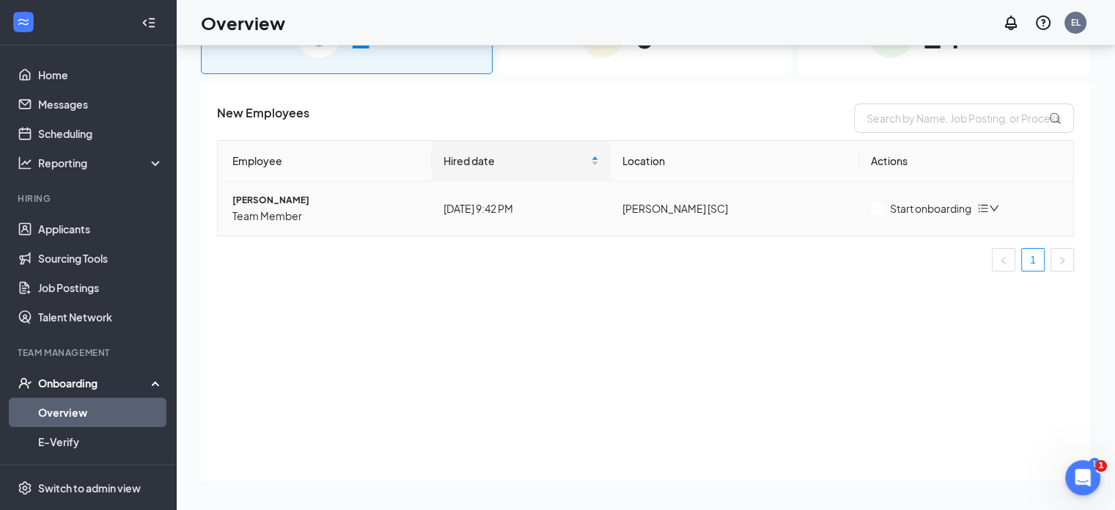
click at [902, 216] on button "Start onboarding" at bounding box center [921, 208] width 100 height 16
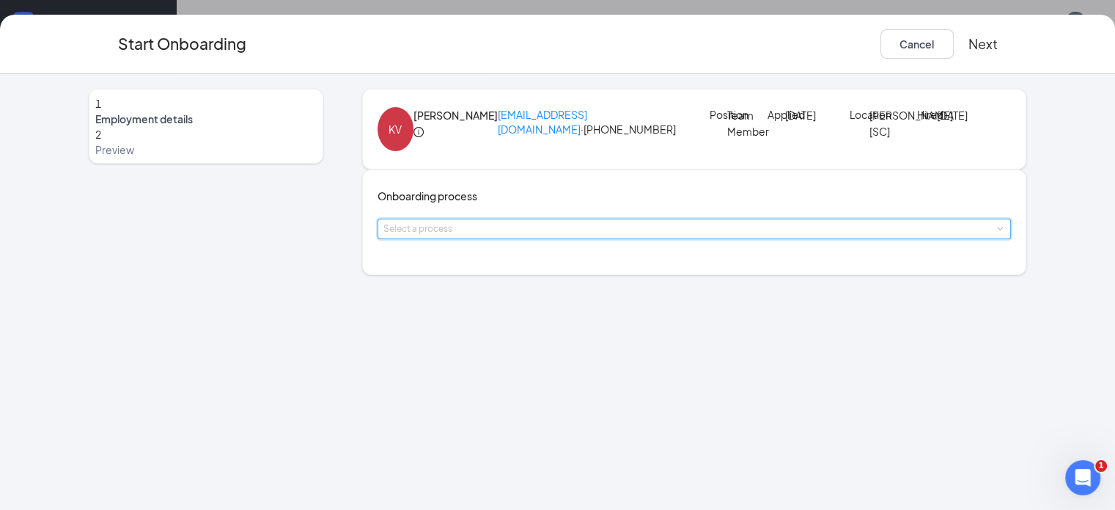
click at [582, 239] on div "Select a process" at bounding box center [695, 228] width 634 height 21
click at [997, 232] on span at bounding box center [1000, 229] width 7 height 7
click at [560, 327] on li "Onboarding" at bounding box center [473, 328] width 240 height 26
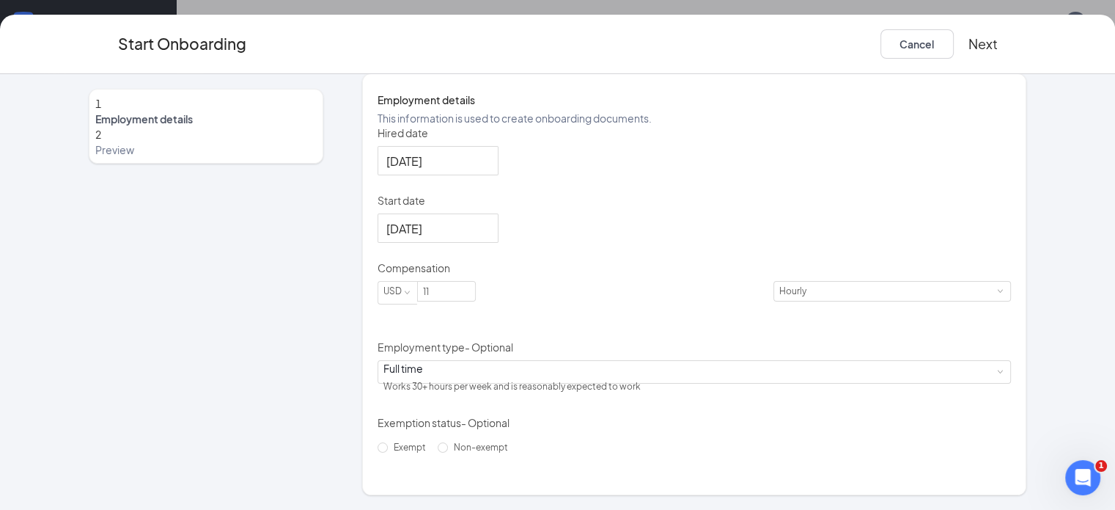
scroll to position [279, 0]
click at [424, 301] on input "11" at bounding box center [446, 291] width 57 height 19
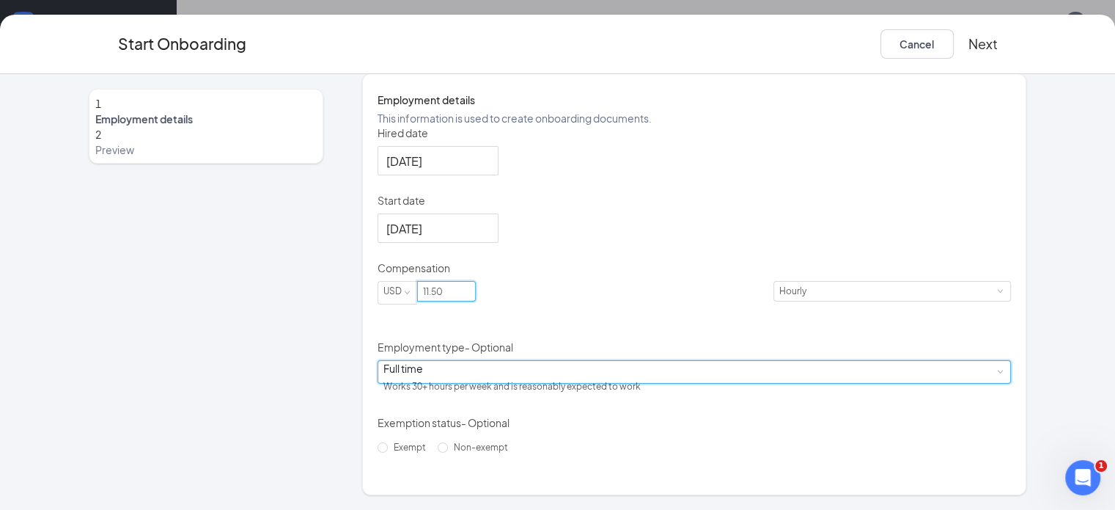
type input "11.5"
click at [997, 375] on span at bounding box center [1000, 372] width 7 height 7
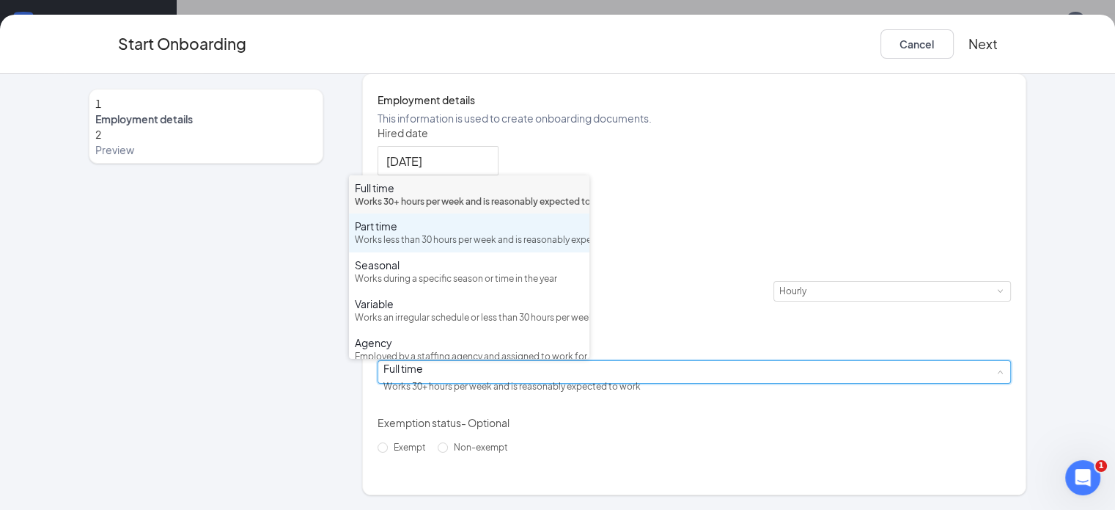
click at [532, 247] on div "Works less than 30 hours per week and is reasonably expected to work" at bounding box center [469, 240] width 229 height 14
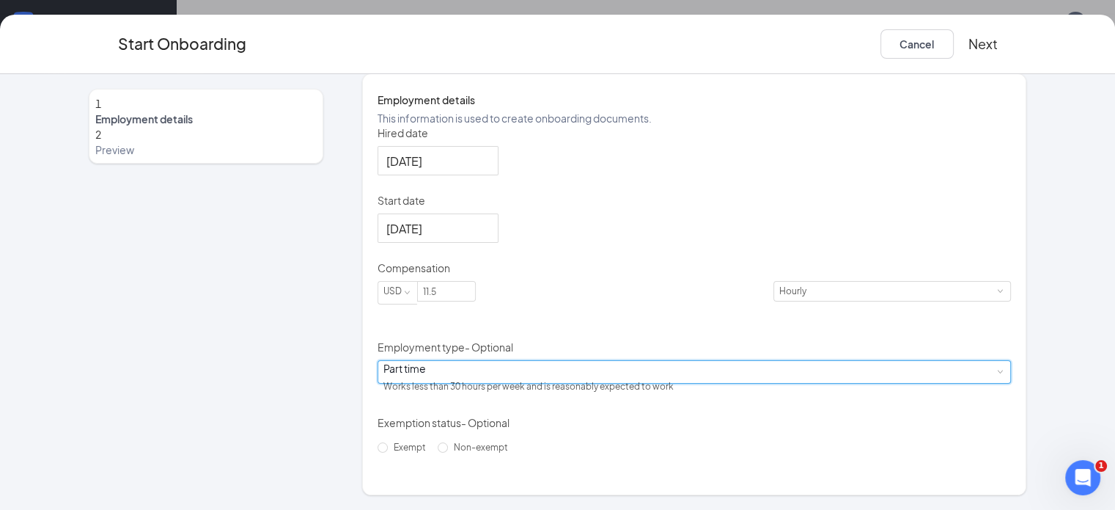
click at [998, 42] on button "Next" at bounding box center [982, 43] width 29 height 29
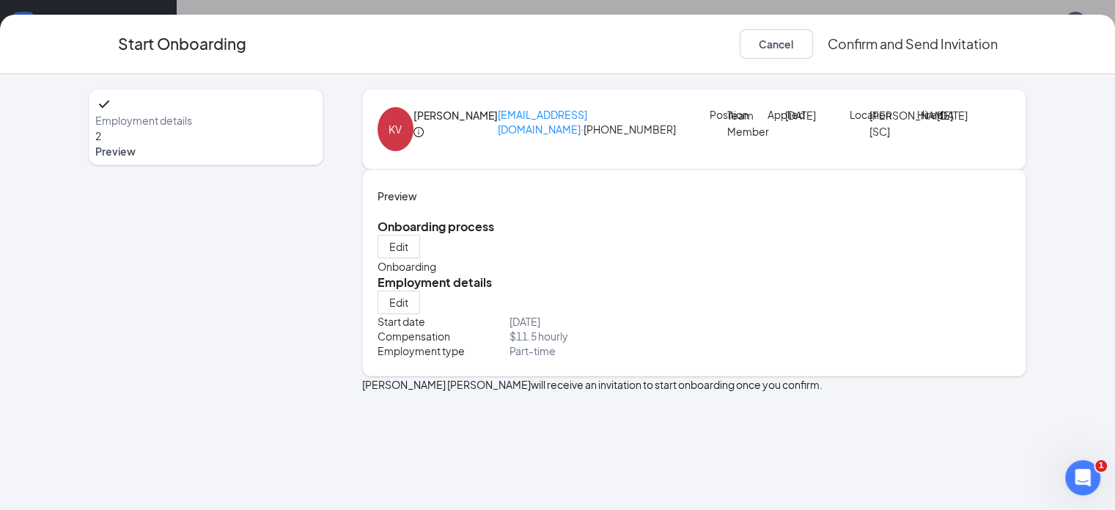
scroll to position [0, 0]
click at [998, 42] on button "Confirm and Send Invitation" at bounding box center [913, 43] width 170 height 29
